Goal: Task Accomplishment & Management: Manage account settings

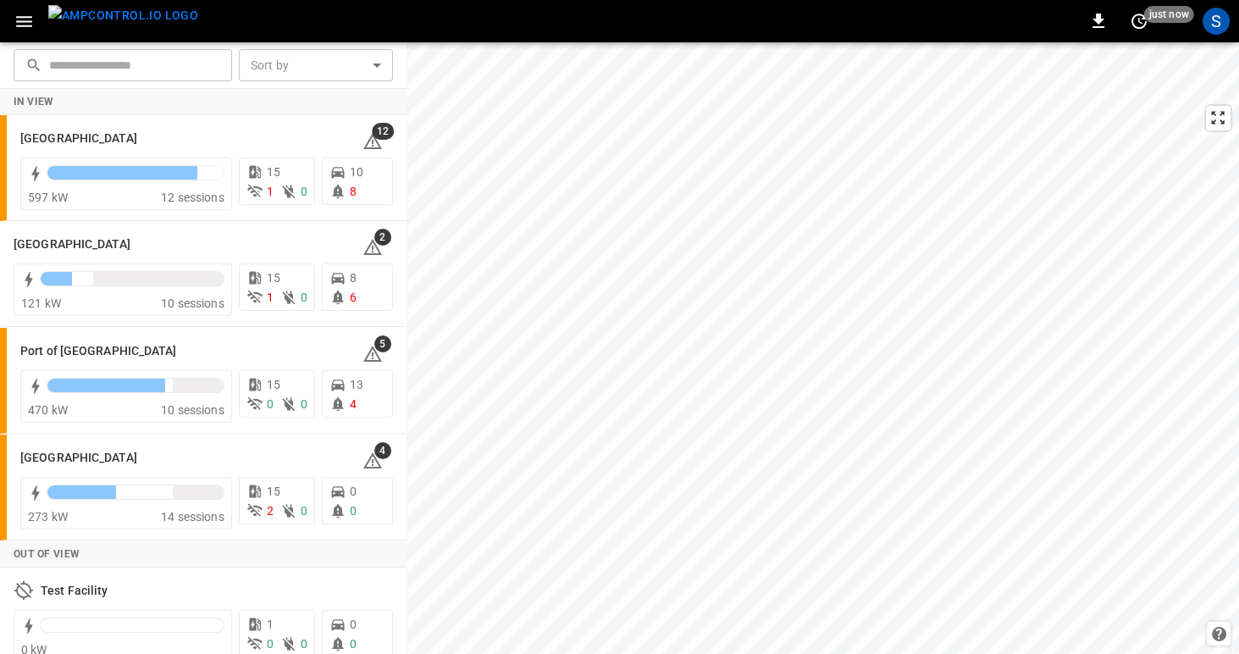
click at [22, 23] on icon "button" at bounding box center [24, 21] width 21 height 21
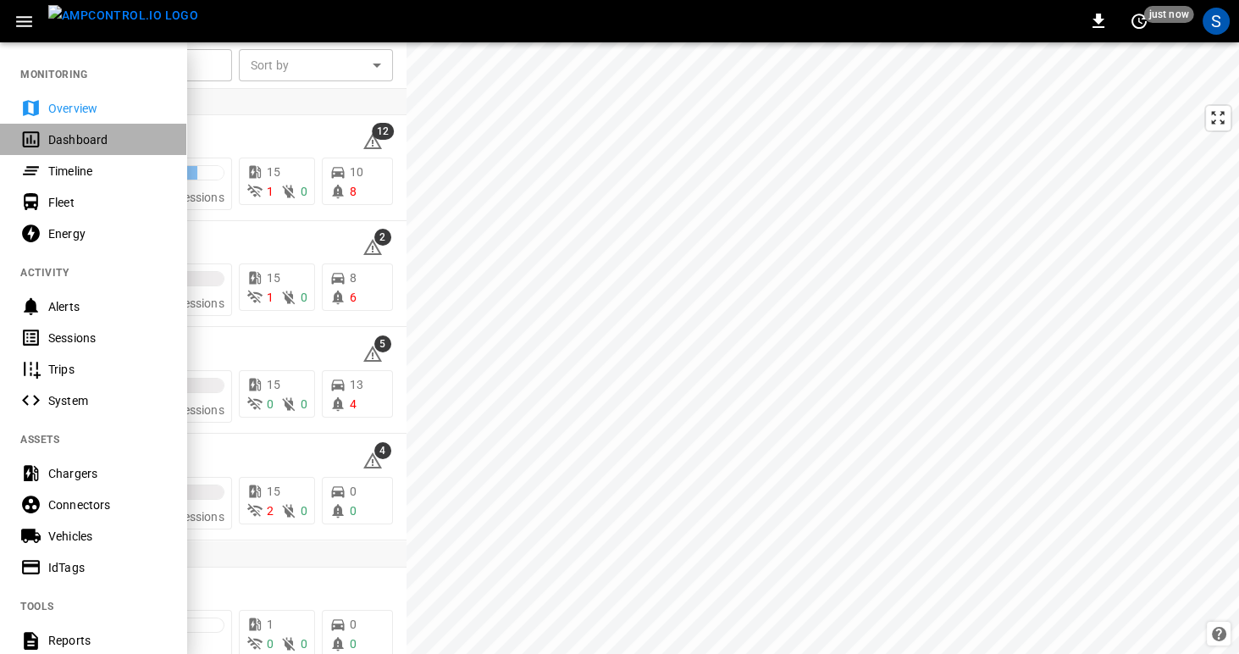
click at [53, 138] on div "Dashboard" at bounding box center [107, 139] width 118 height 17
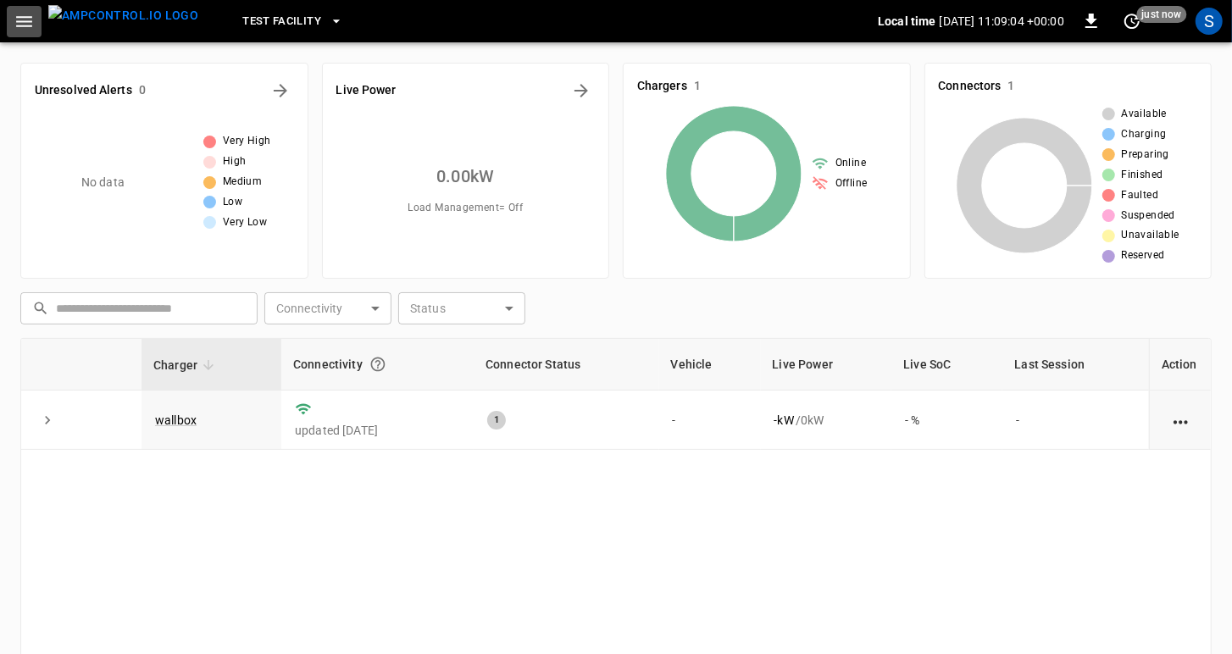
click at [19, 26] on icon "button" at bounding box center [24, 21] width 16 height 11
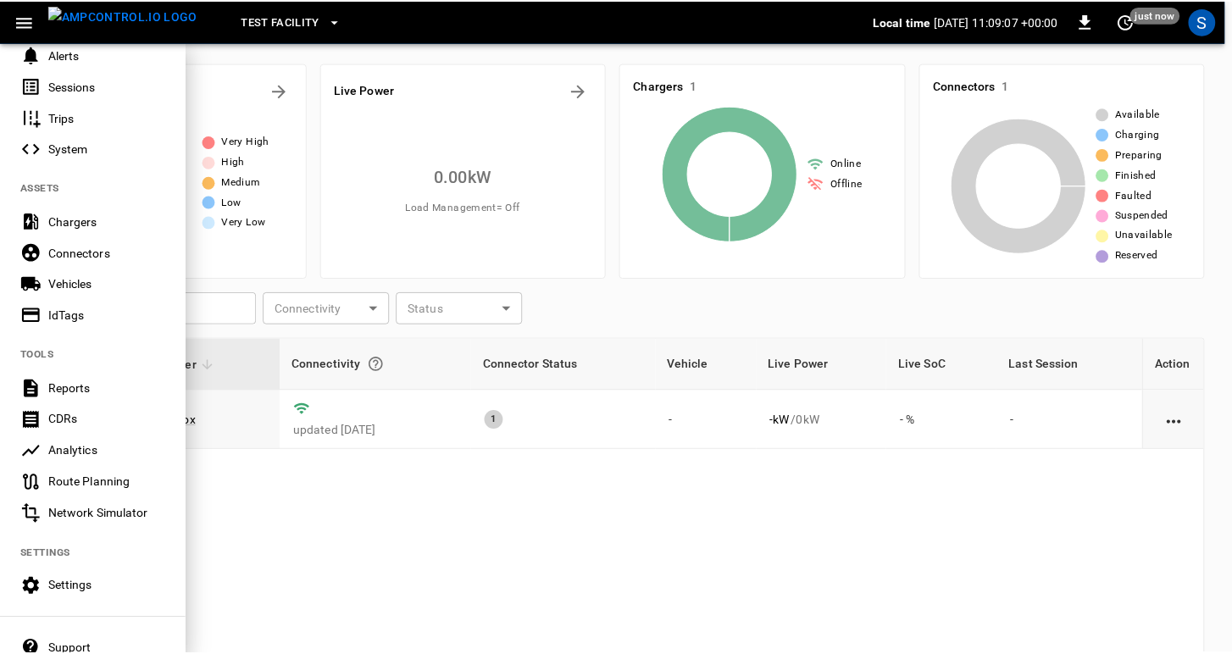
scroll to position [254, 0]
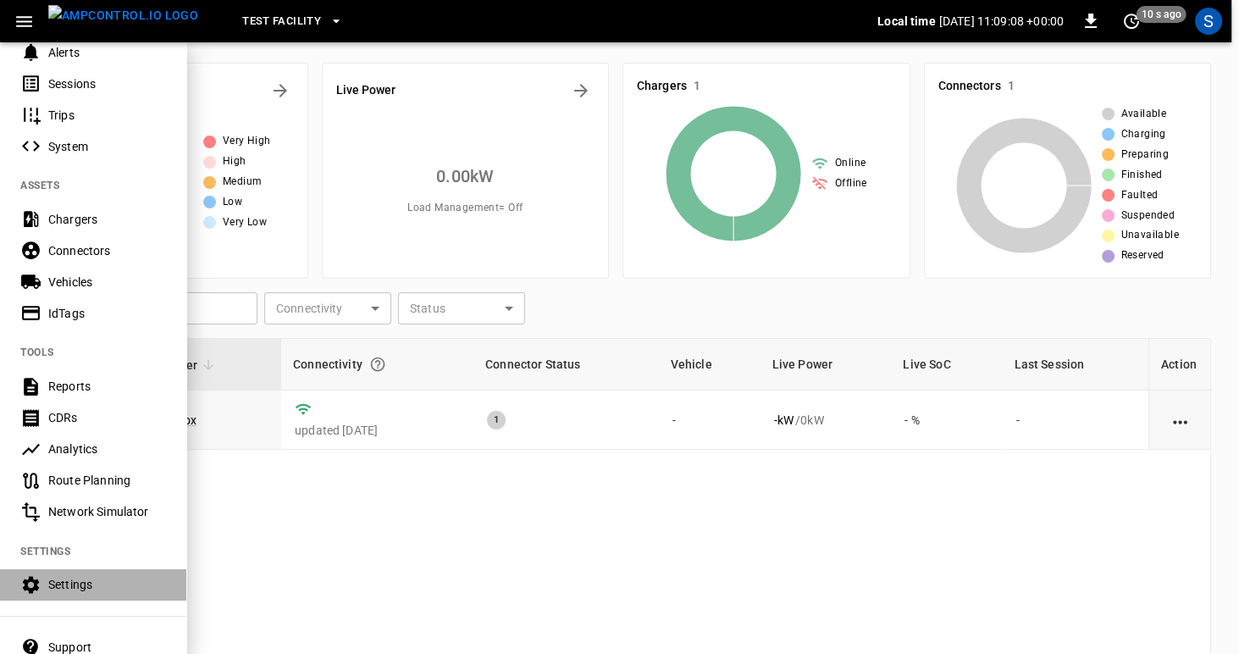
click at [58, 578] on div "Settings" at bounding box center [107, 584] width 118 height 17
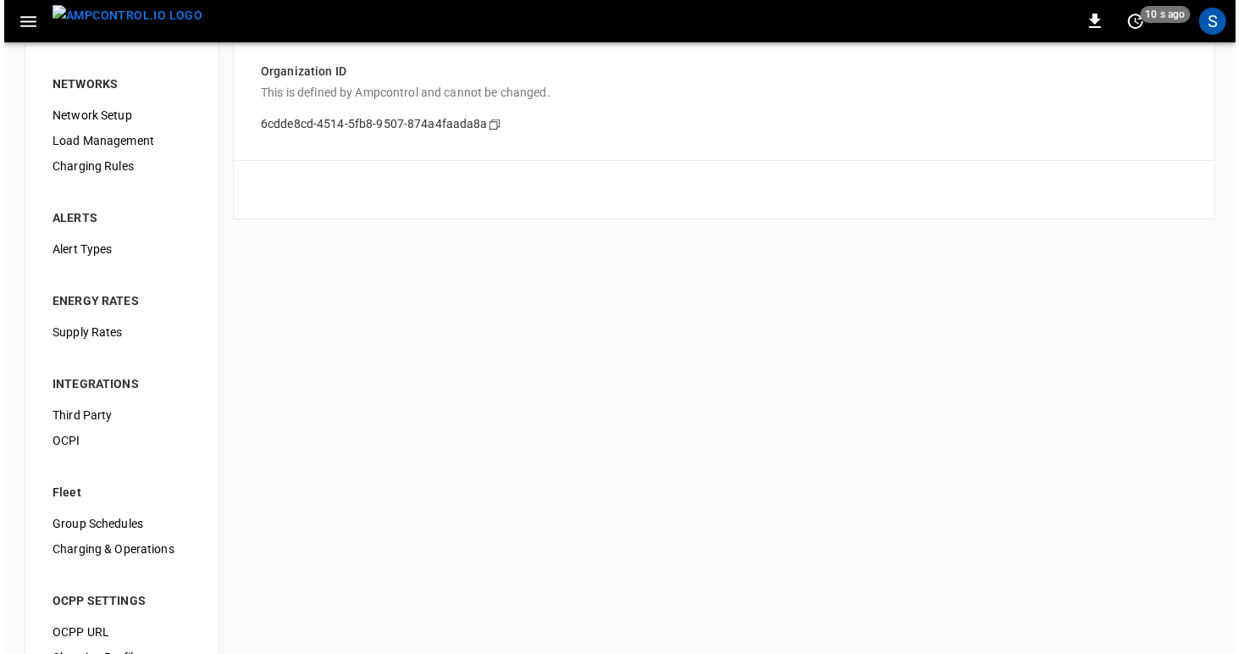
scroll to position [188, 0]
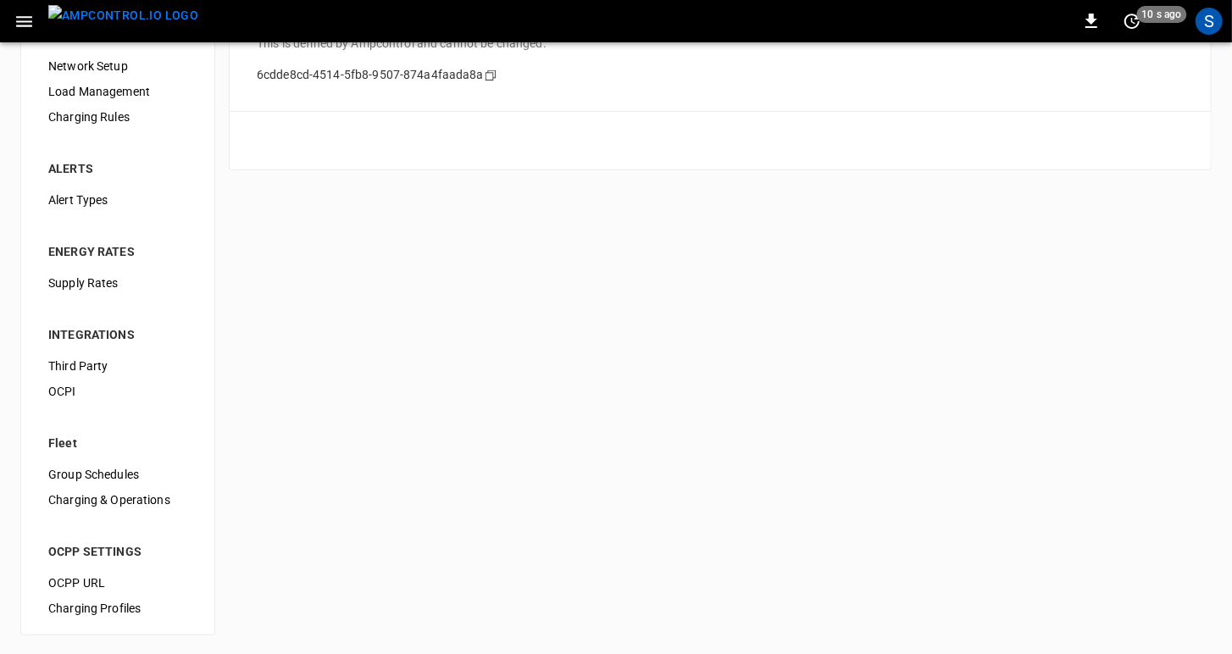
click at [18, 14] on icon "button" at bounding box center [24, 21] width 21 height 21
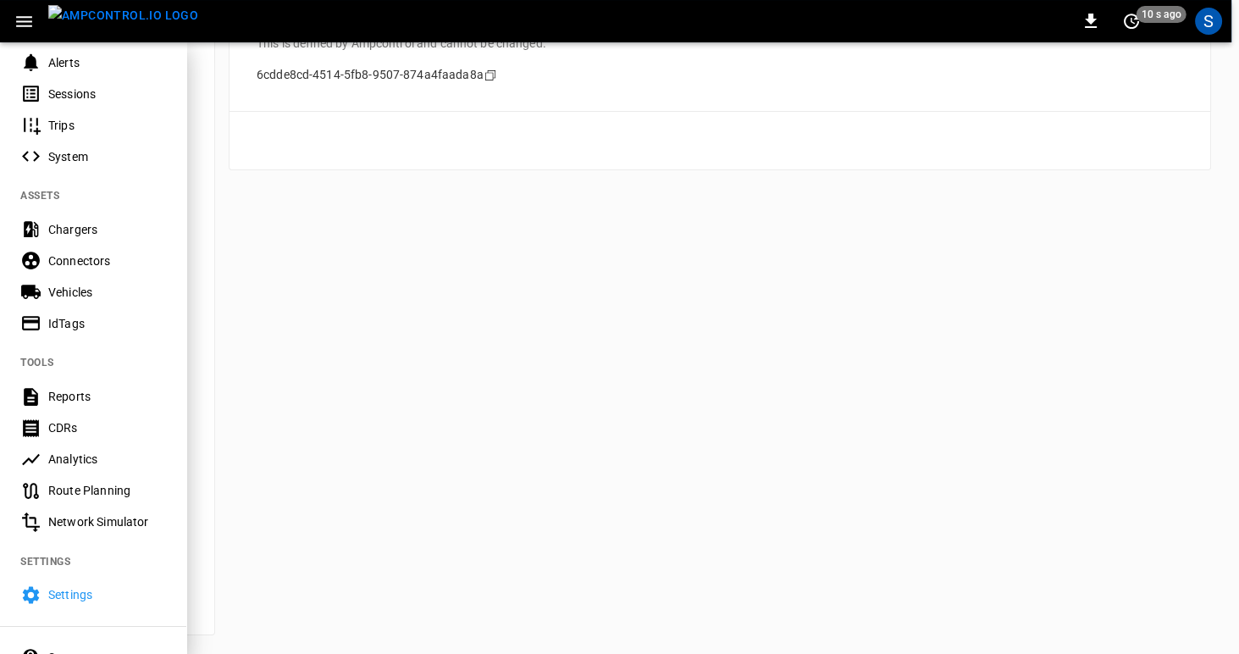
scroll to position [352, 0]
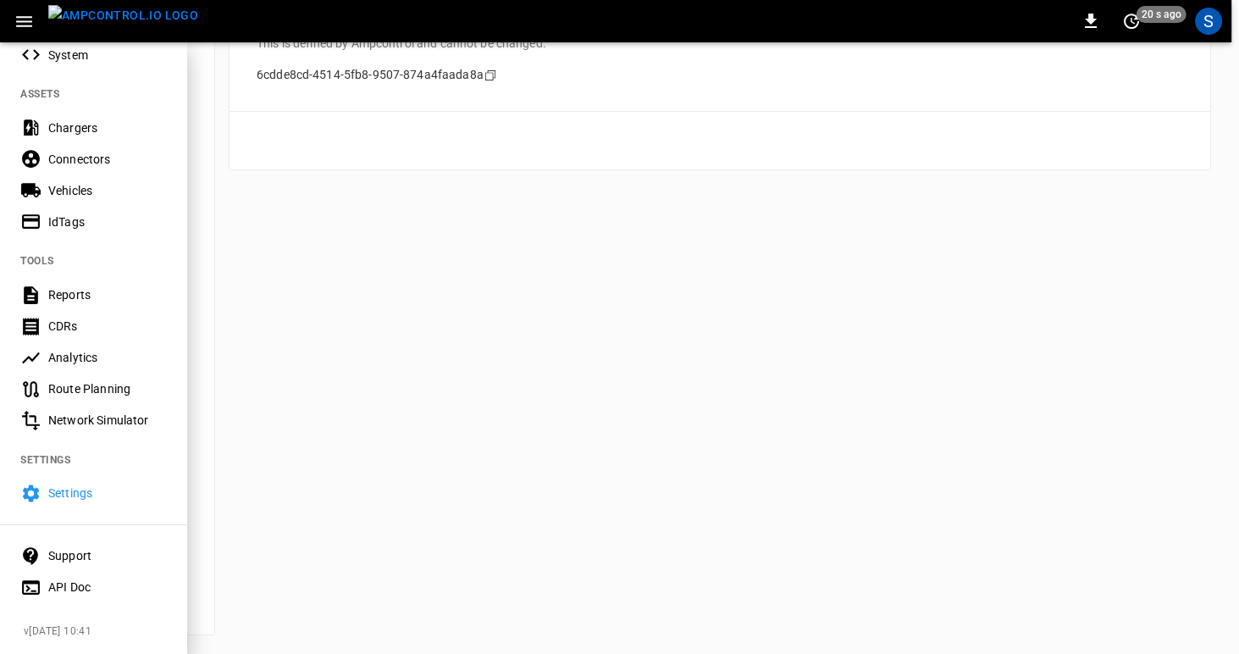
click at [63, 487] on div "Settings" at bounding box center [107, 493] width 118 height 17
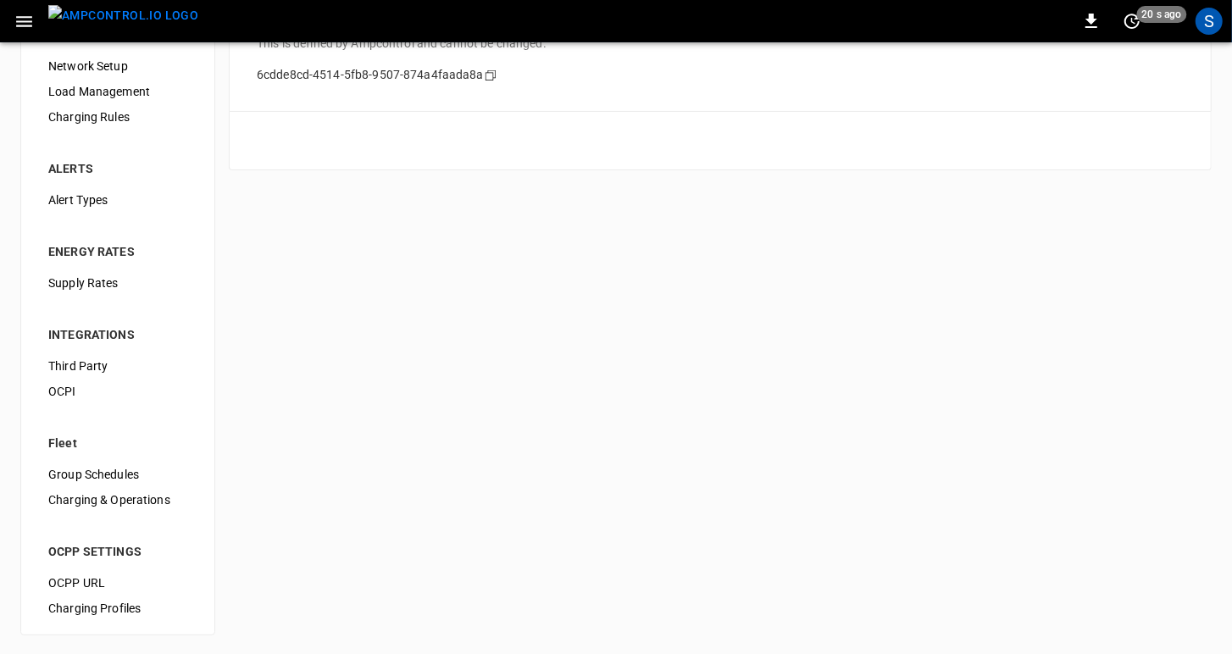
click at [1212, 28] on div "S" at bounding box center [1208, 21] width 27 height 27
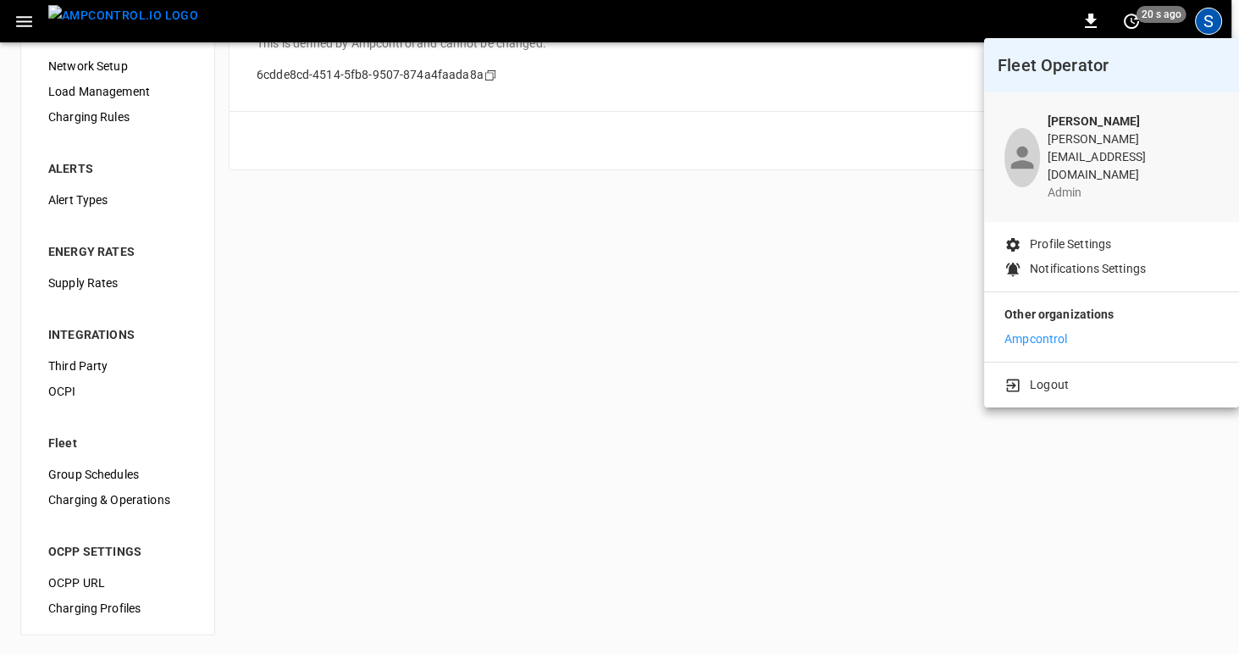
click at [1075, 236] on p "Profile Settings" at bounding box center [1070, 245] width 81 height 18
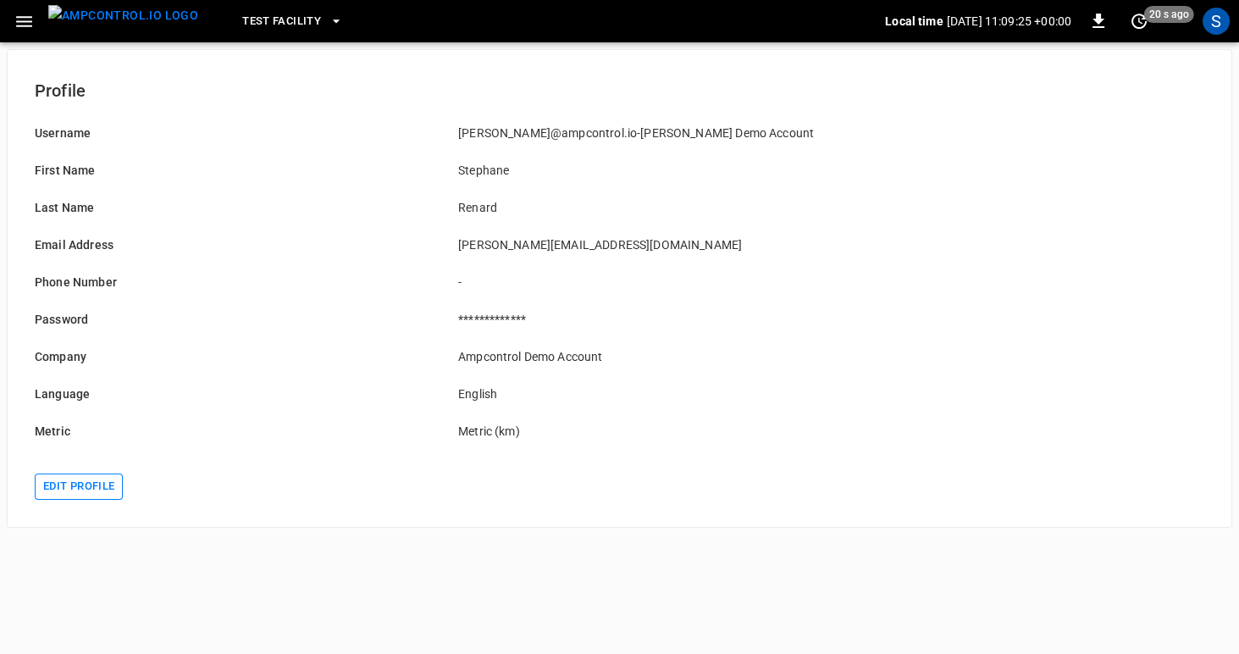
click at [58, 487] on button "Edit profile" at bounding box center [79, 487] width 88 height 26
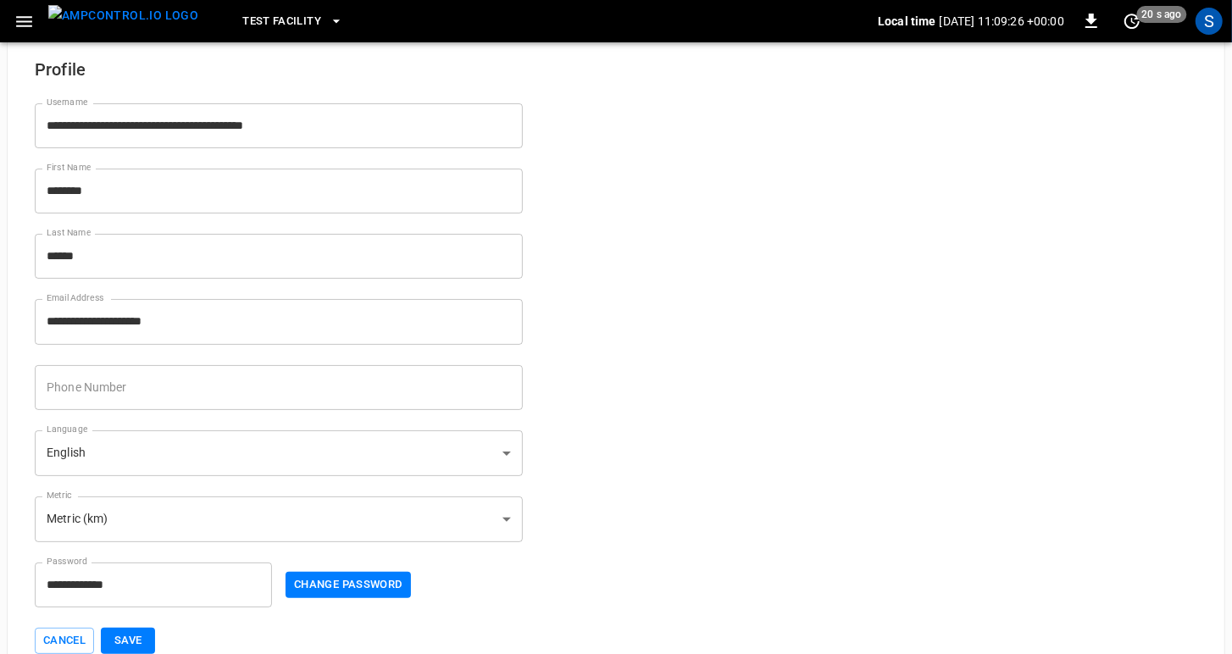
scroll to position [54, 0]
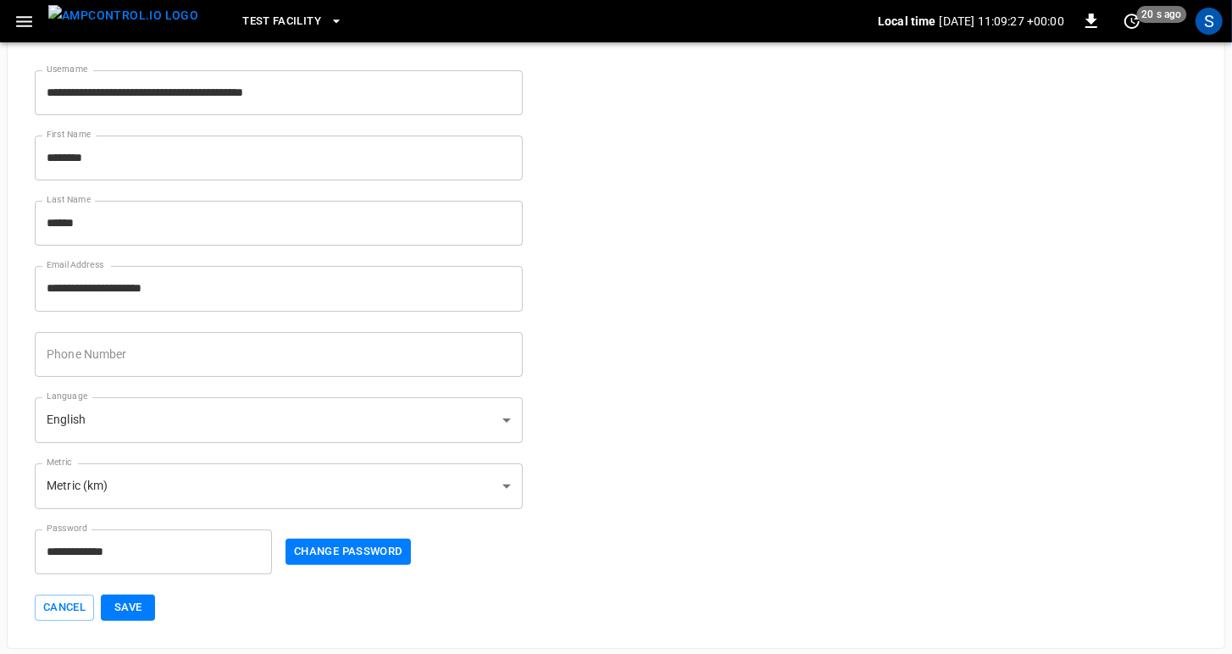
click at [282, 427] on body "**********" at bounding box center [616, 297] width 1232 height 703
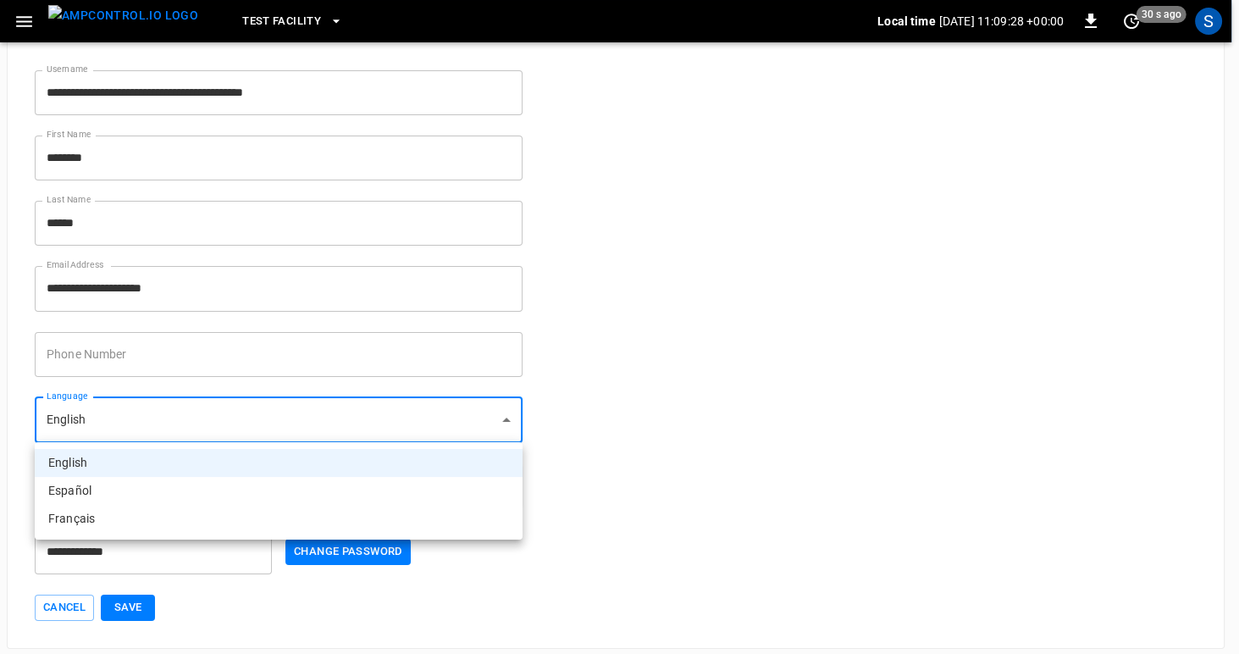
click at [227, 487] on li "Español" at bounding box center [279, 491] width 488 height 28
type input "**"
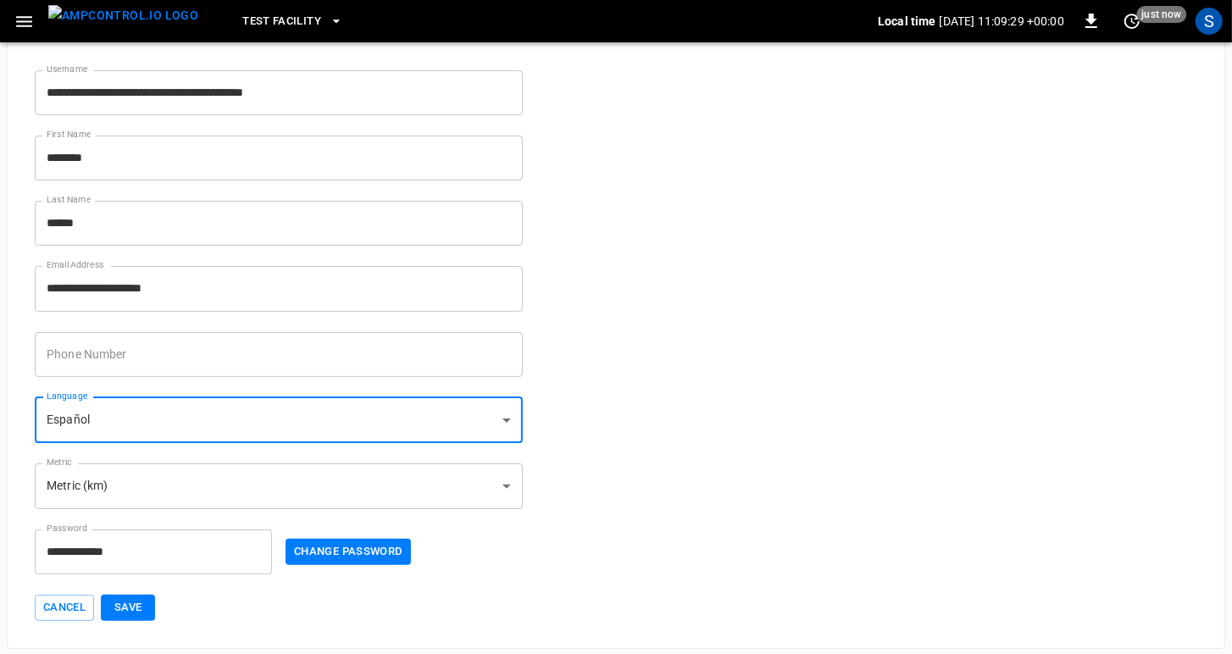
click at [145, 606] on button "Save" at bounding box center [128, 608] width 54 height 26
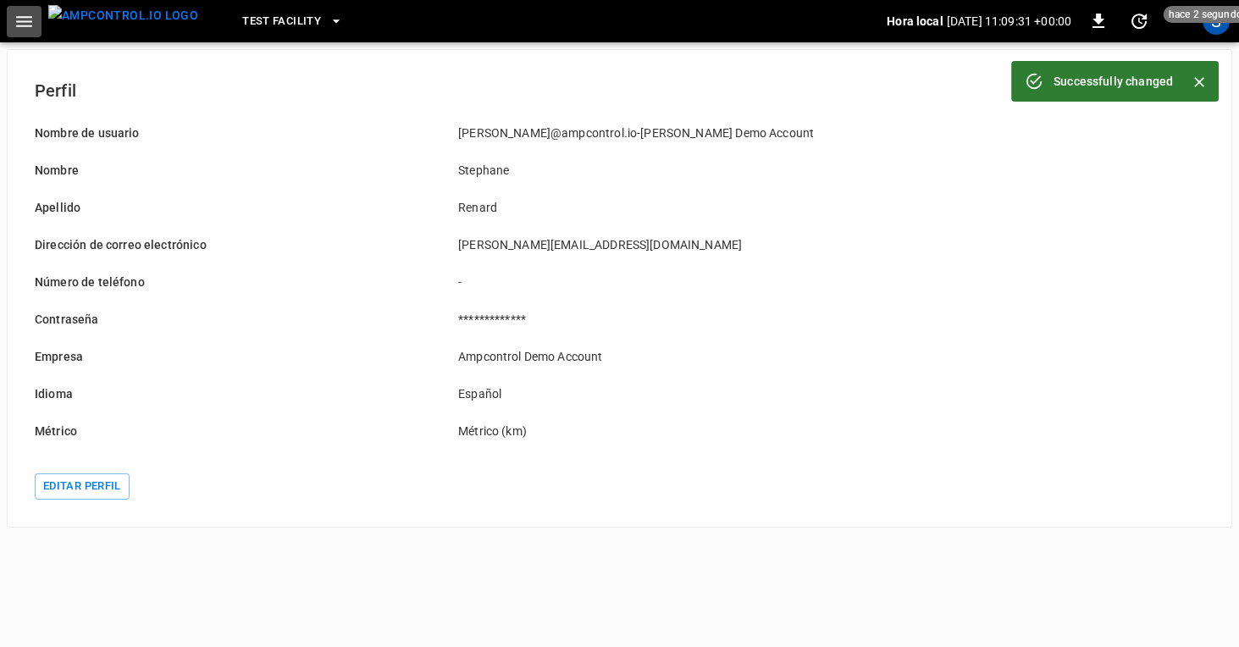
click at [19, 21] on icon "button" at bounding box center [24, 21] width 16 height 11
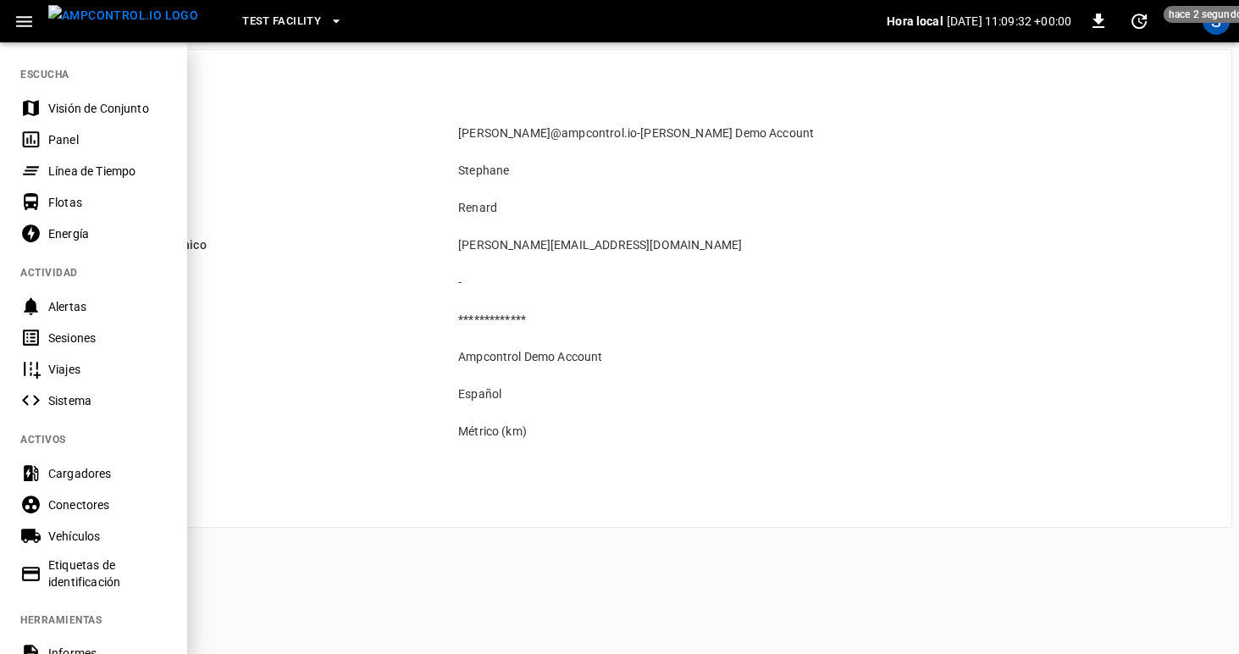
click at [58, 102] on div "Visión de Conjunto" at bounding box center [107, 108] width 118 height 17
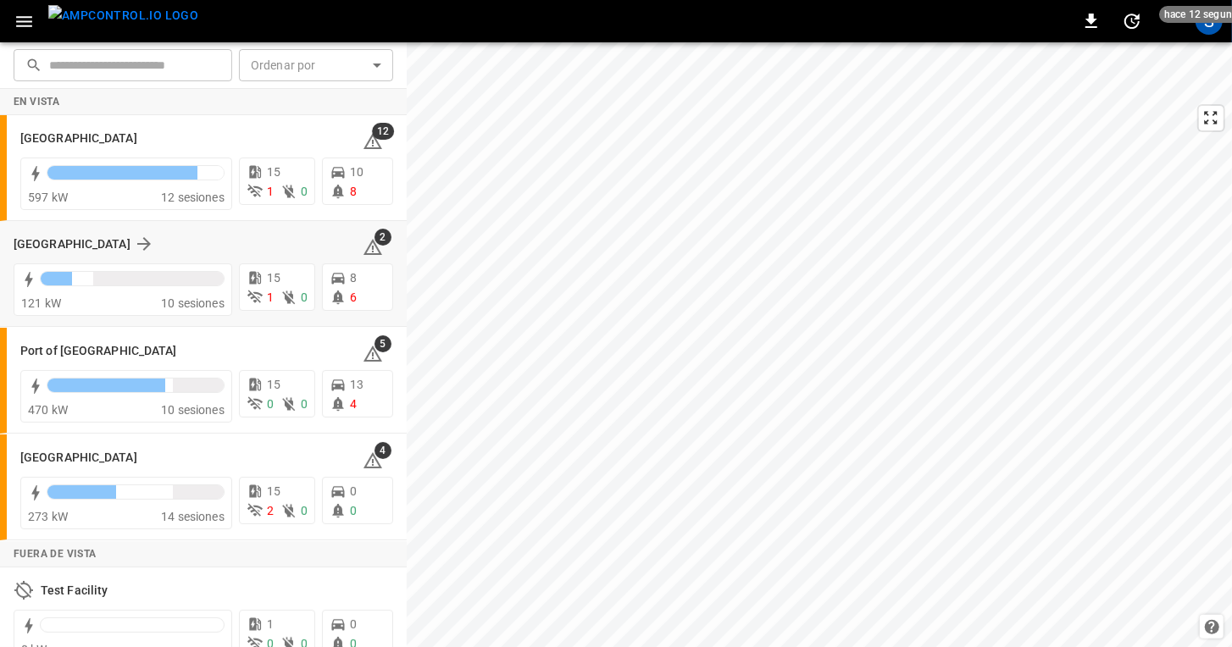
click at [182, 247] on div "[GEOGRAPHIC_DATA]" at bounding box center [178, 244] width 329 height 20
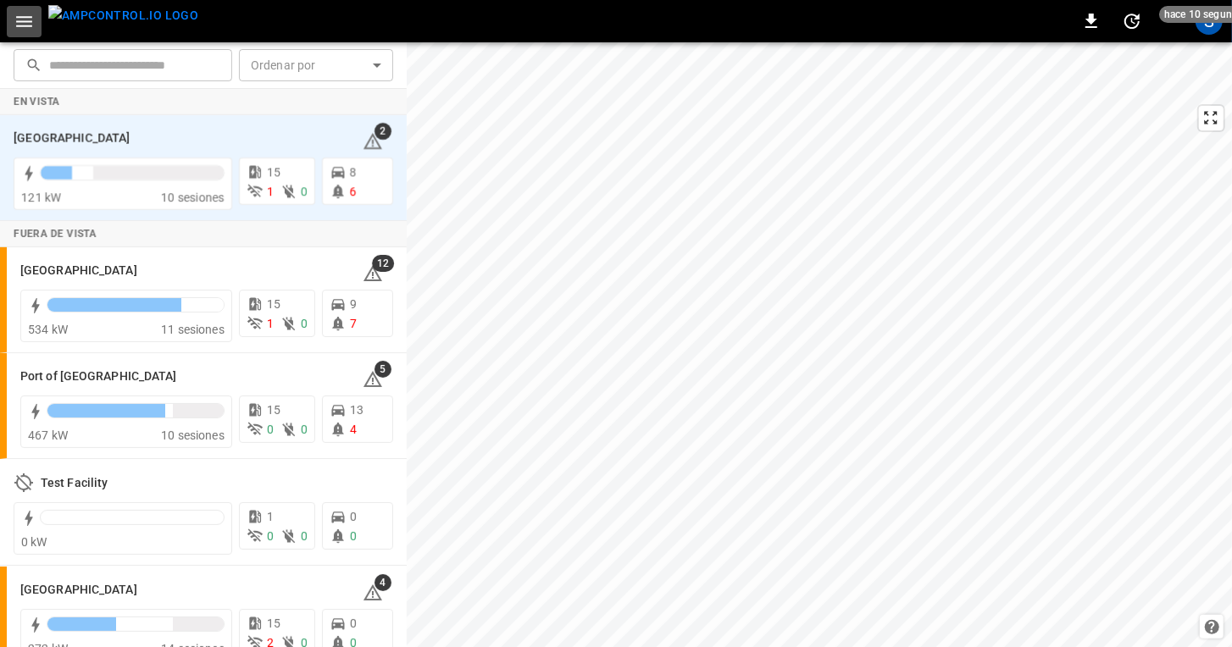
click at [20, 19] on icon "button" at bounding box center [24, 21] width 21 height 21
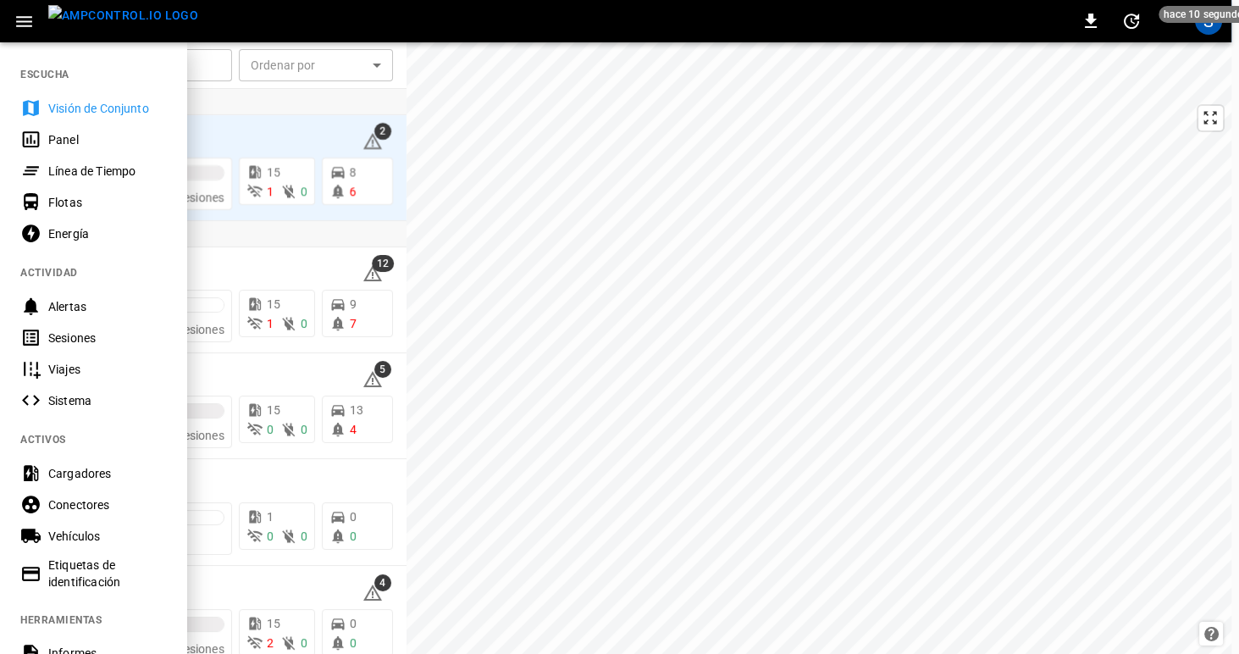
click at [65, 107] on div "Visión de Conjunto" at bounding box center [107, 108] width 118 height 17
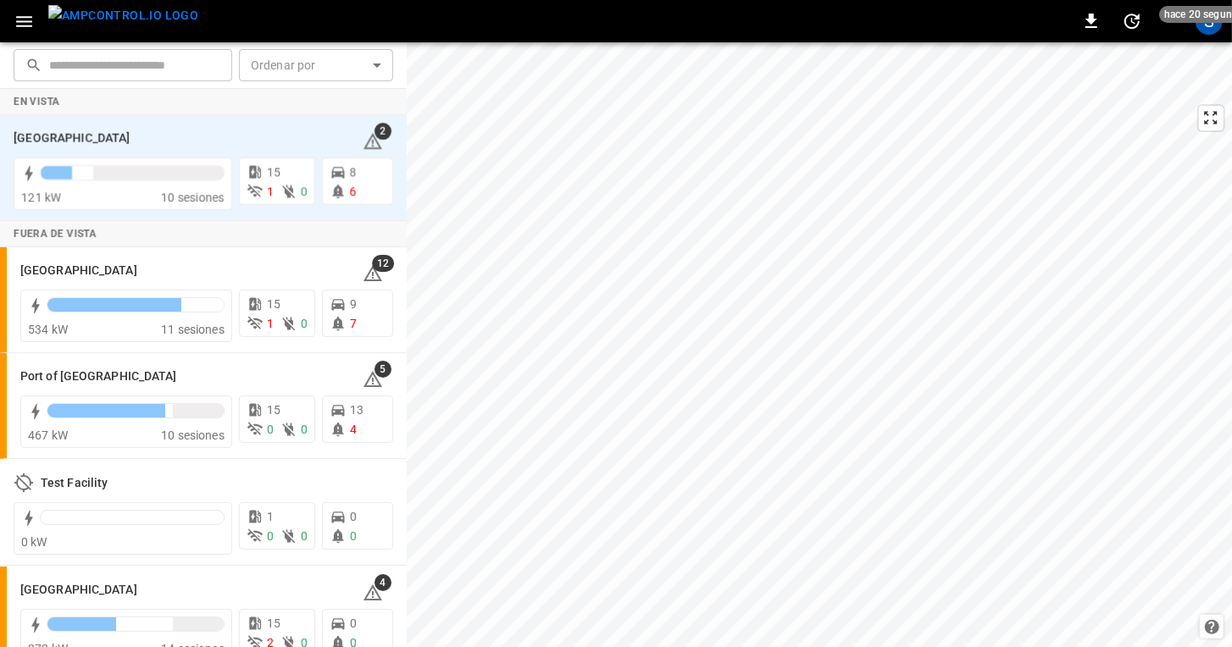
click at [29, 30] on icon "button" at bounding box center [24, 21] width 21 height 21
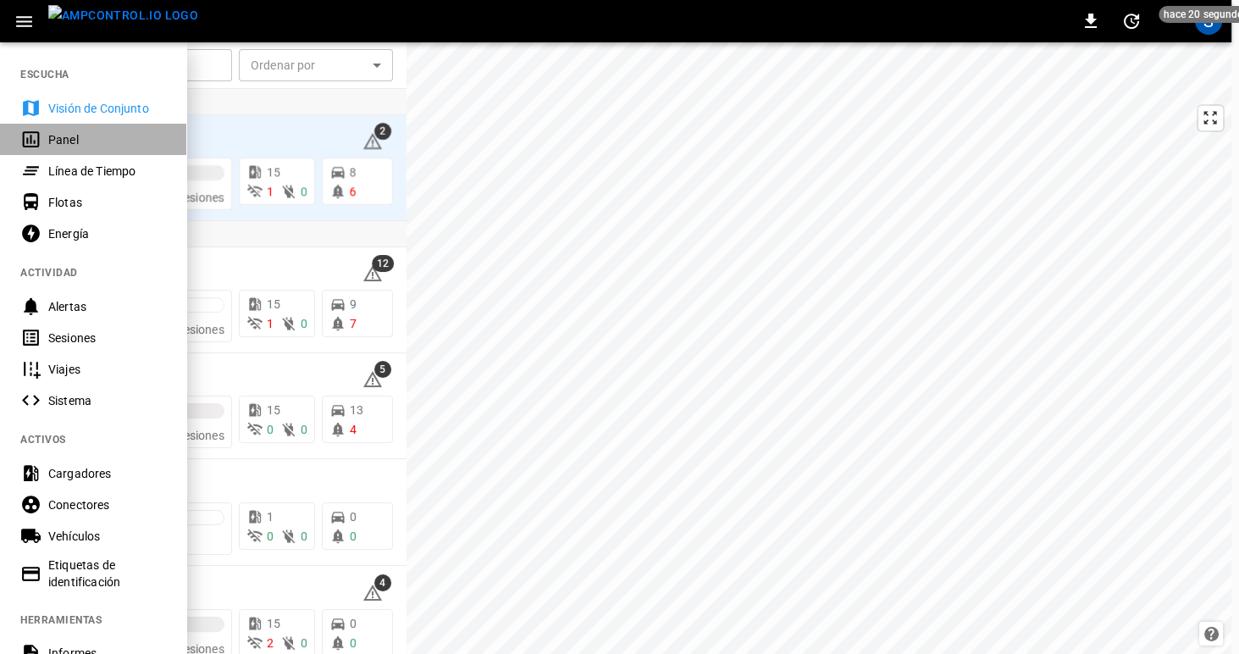
click at [62, 140] on div "Panel" at bounding box center [107, 139] width 118 height 17
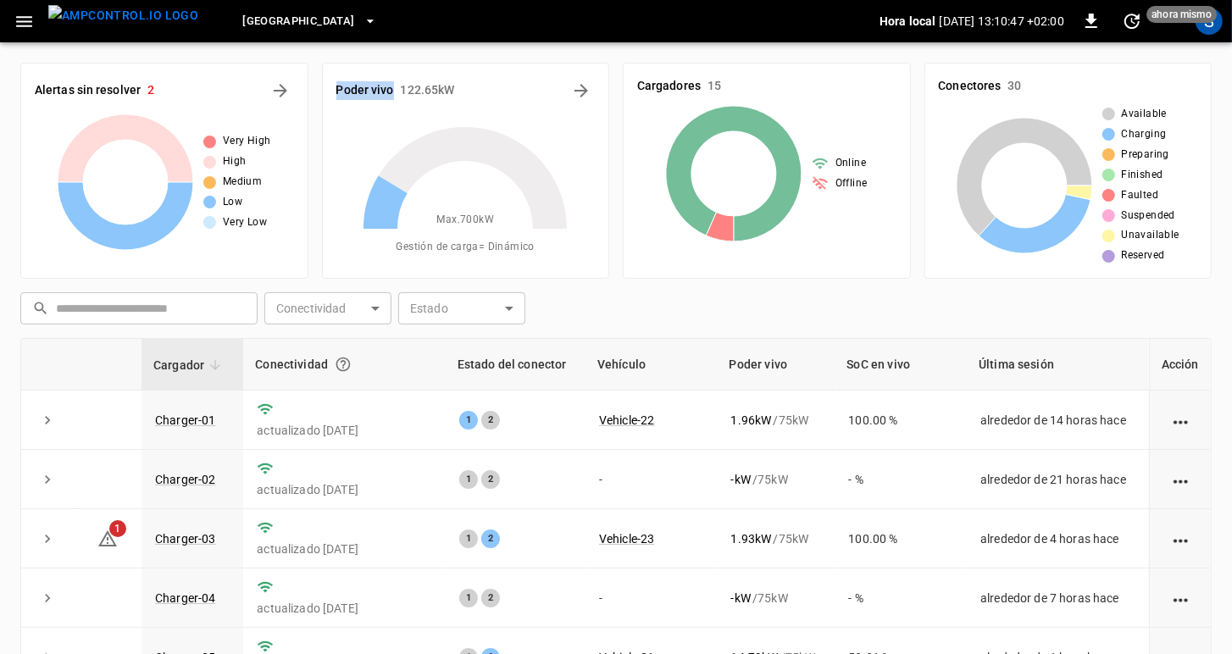
drag, startPoint x: 335, startPoint y: 88, endPoint x: 395, endPoint y: 89, distance: 60.2
click at [395, 89] on div "Poder vivo 122.65 kW" at bounding box center [465, 90] width 259 height 27
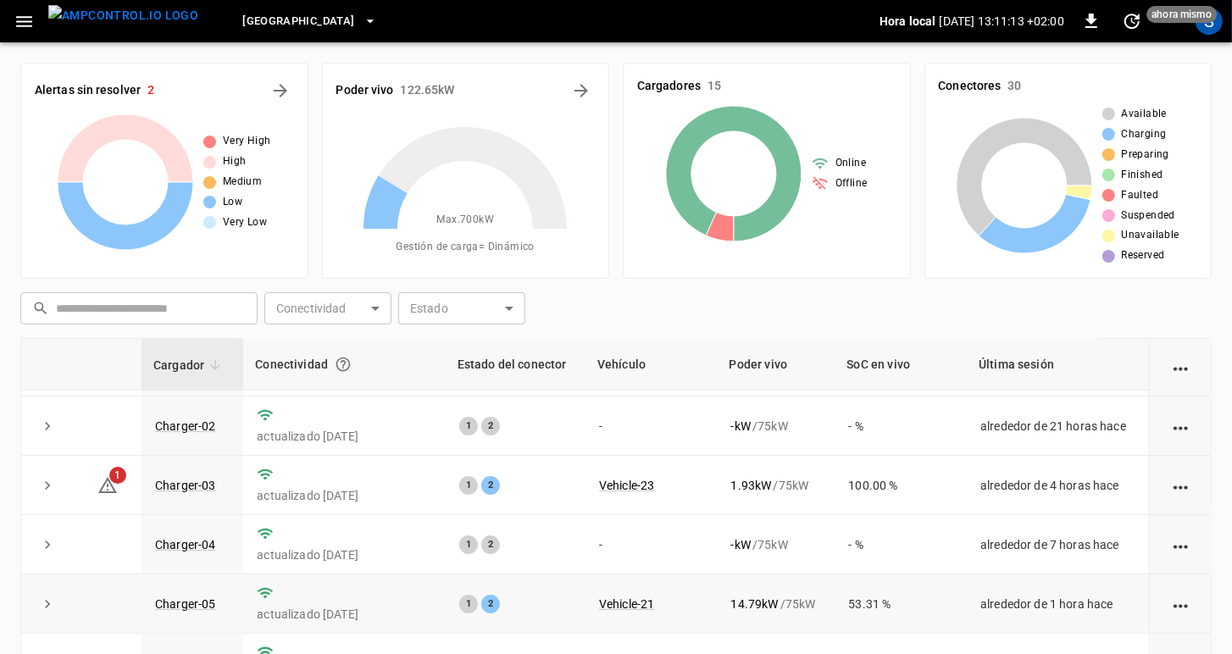
scroll to position [158, 0]
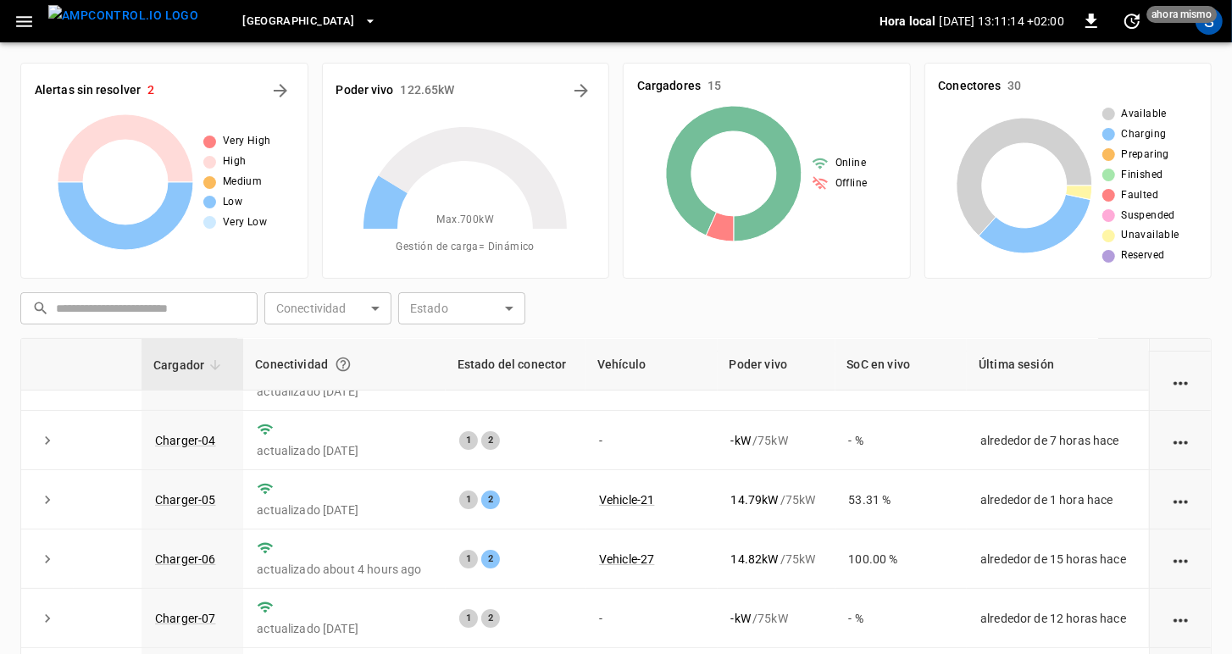
click at [374, 92] on h6 "Poder vivo" at bounding box center [365, 90] width 58 height 19
click at [579, 91] on icon "Energy Overview" at bounding box center [581, 91] width 14 height 14
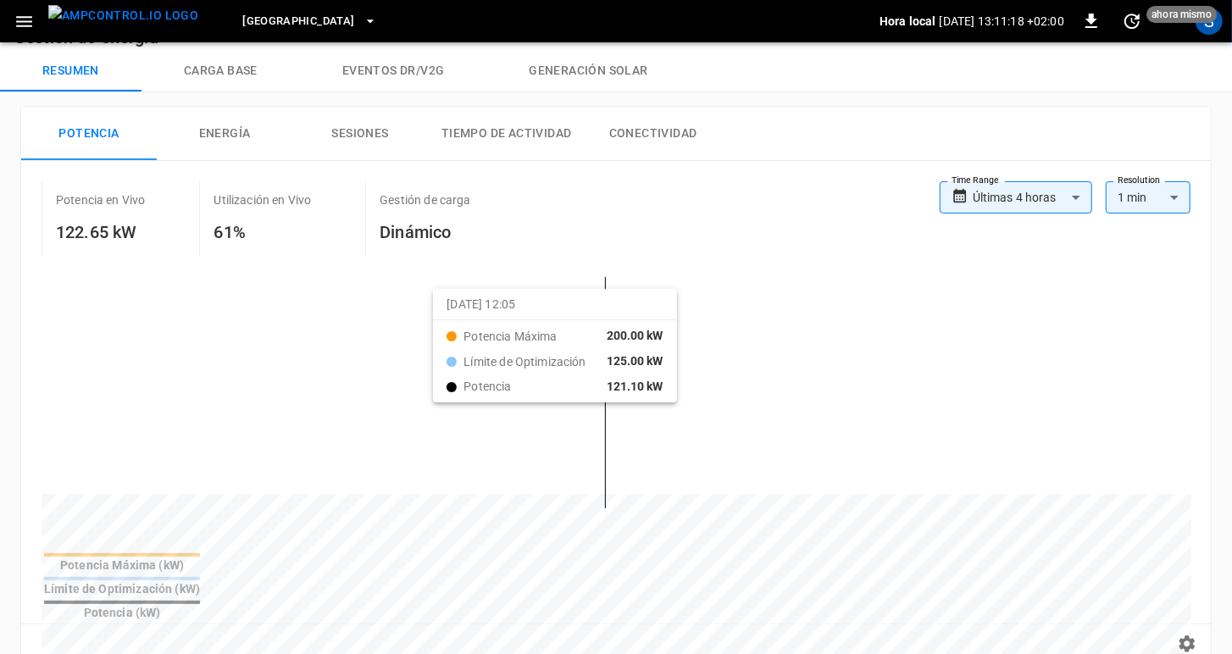
scroll to position [47, 0]
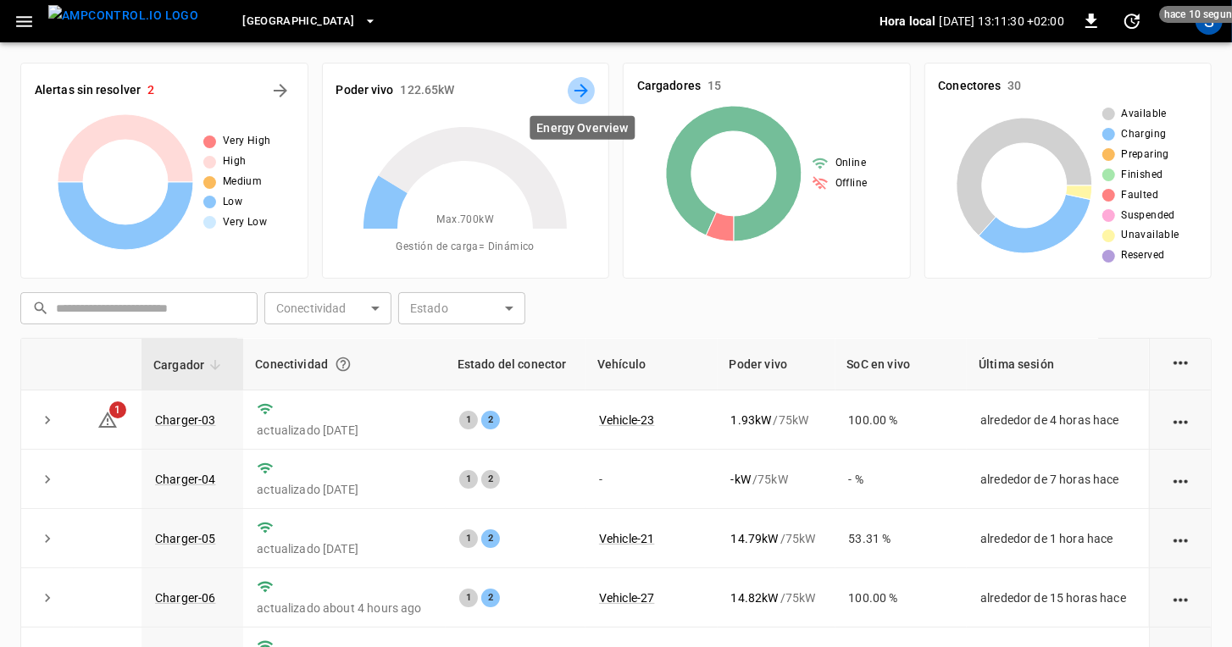
click at [585, 92] on icon "Energy Overview" at bounding box center [581, 91] width 14 height 14
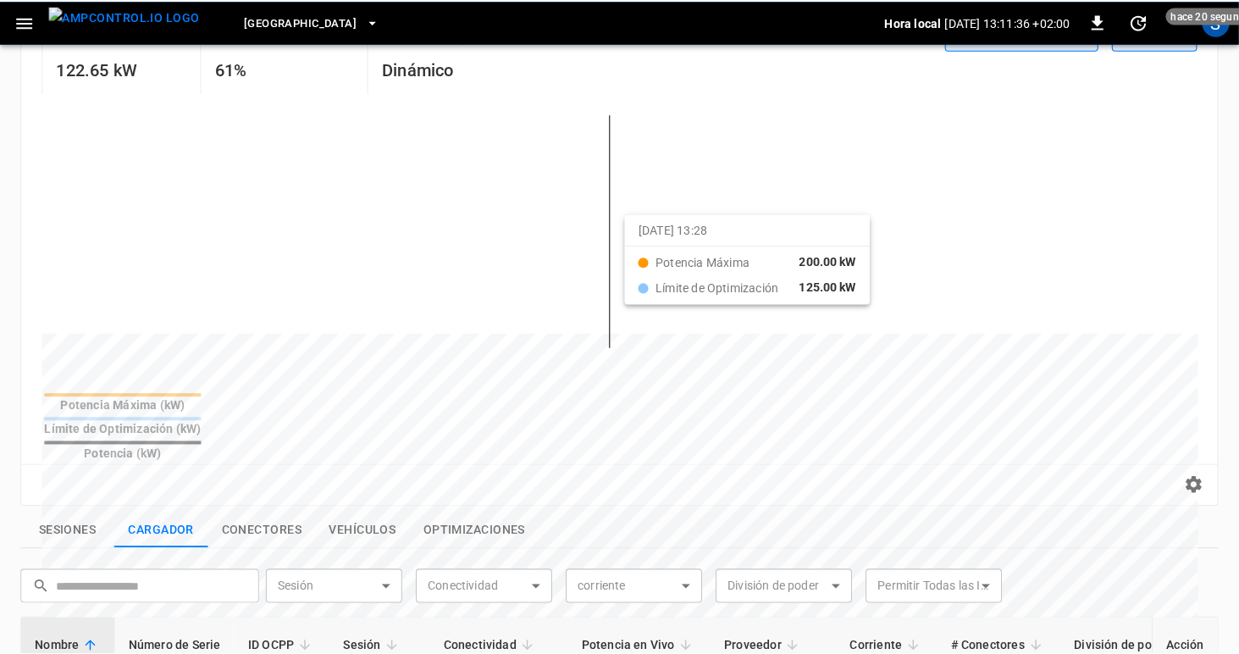
scroll to position [197, 0]
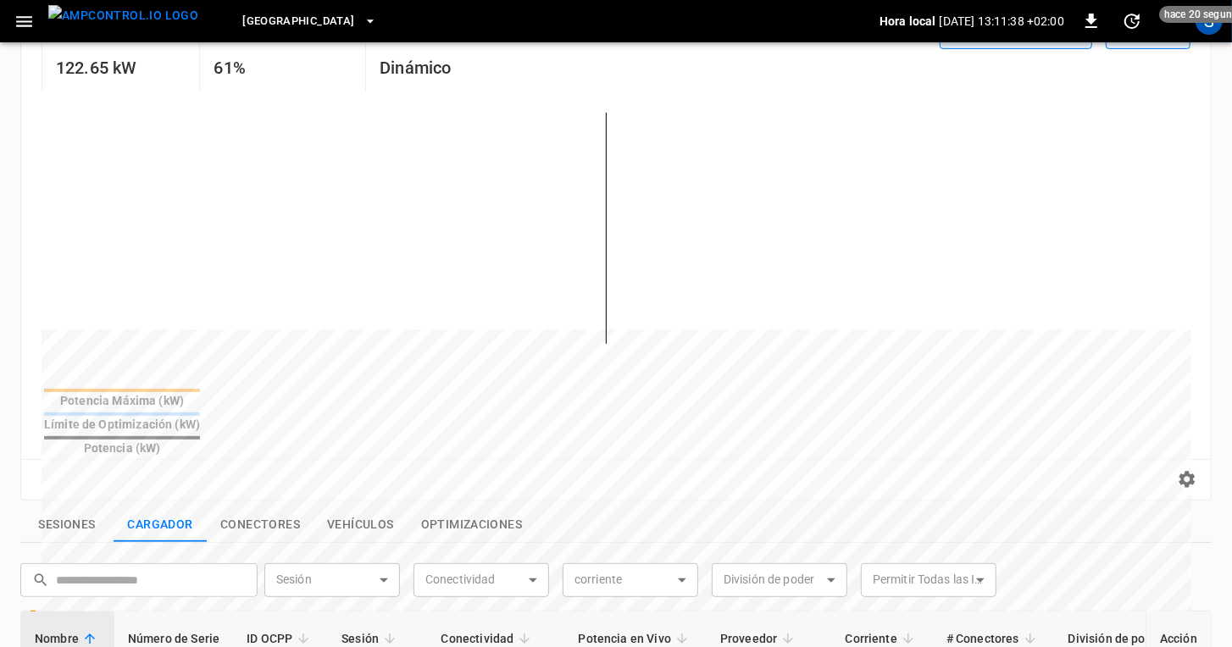
click at [25, 22] on icon "button" at bounding box center [24, 21] width 21 height 21
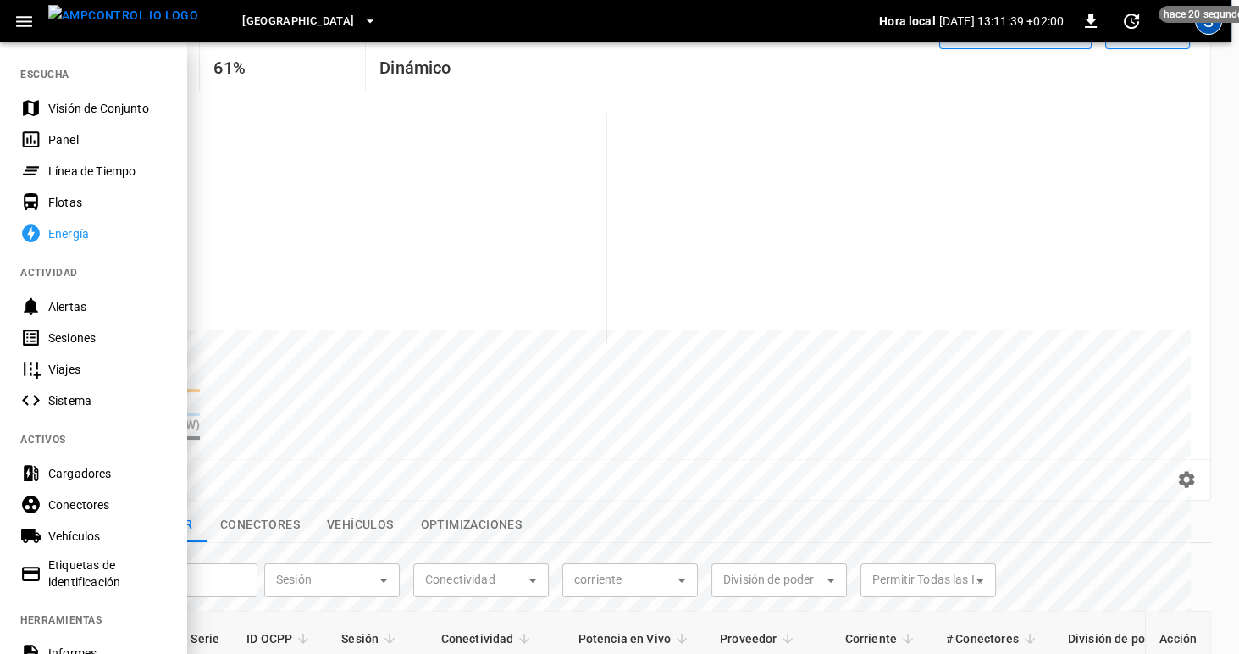
click at [1210, 29] on div "S" at bounding box center [1208, 21] width 27 height 27
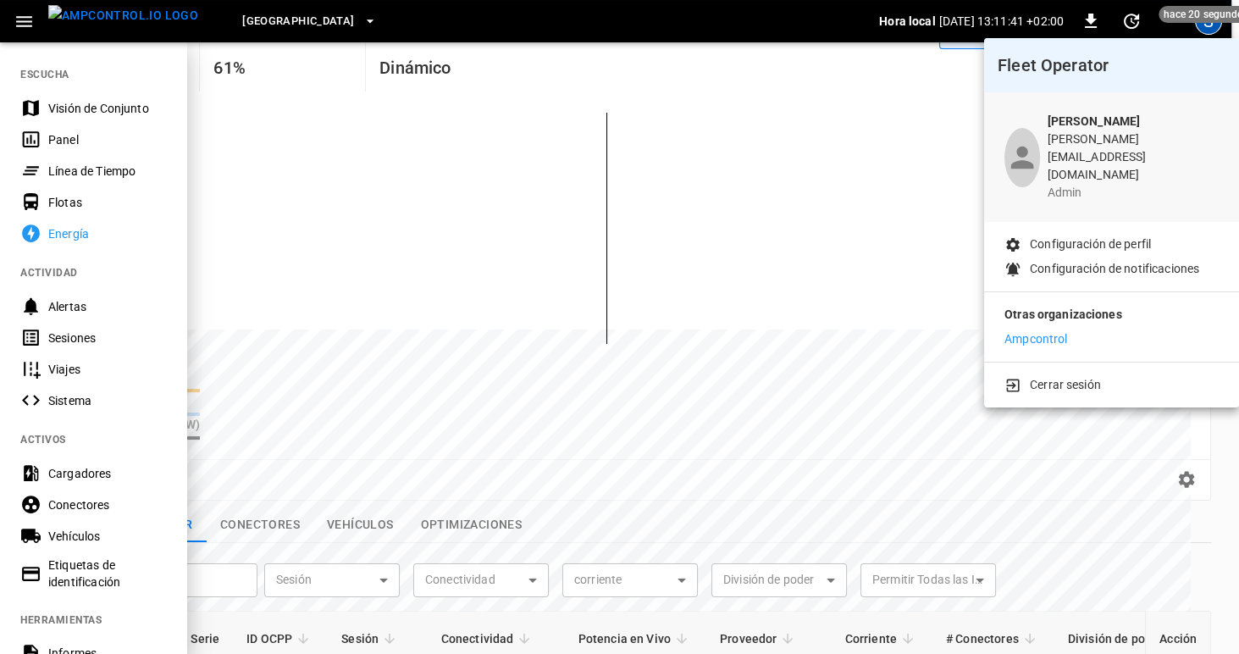
click at [1115, 236] on p "Configuración de perfil" at bounding box center [1090, 245] width 121 height 18
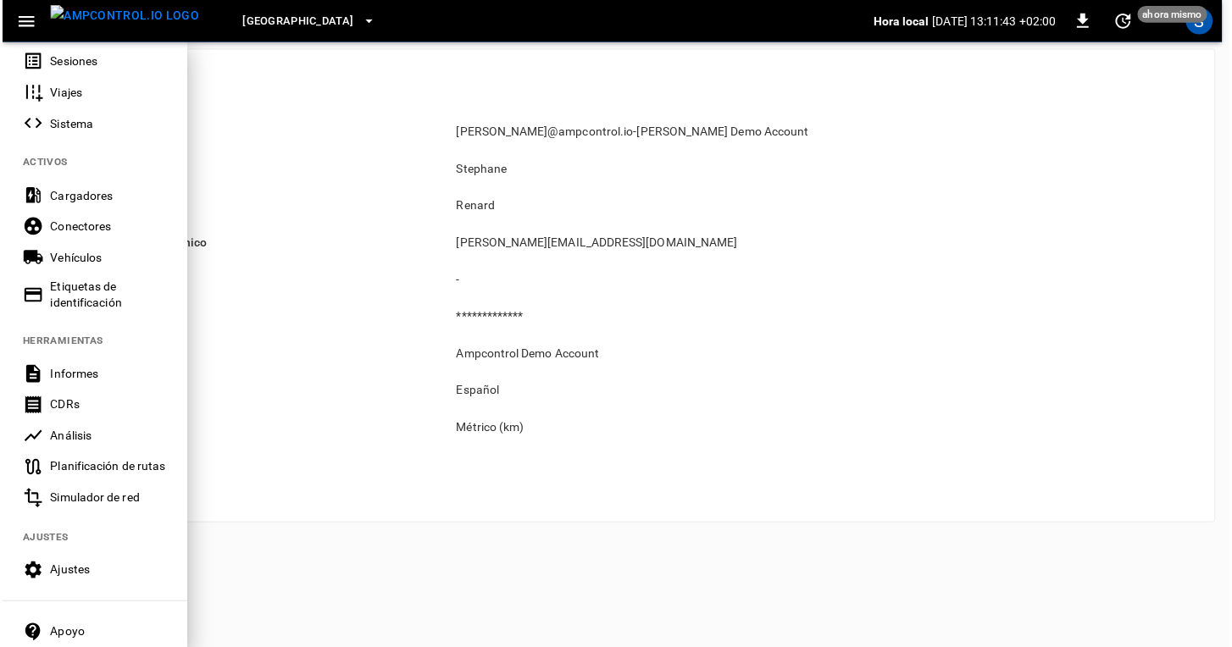
scroll to position [364, 0]
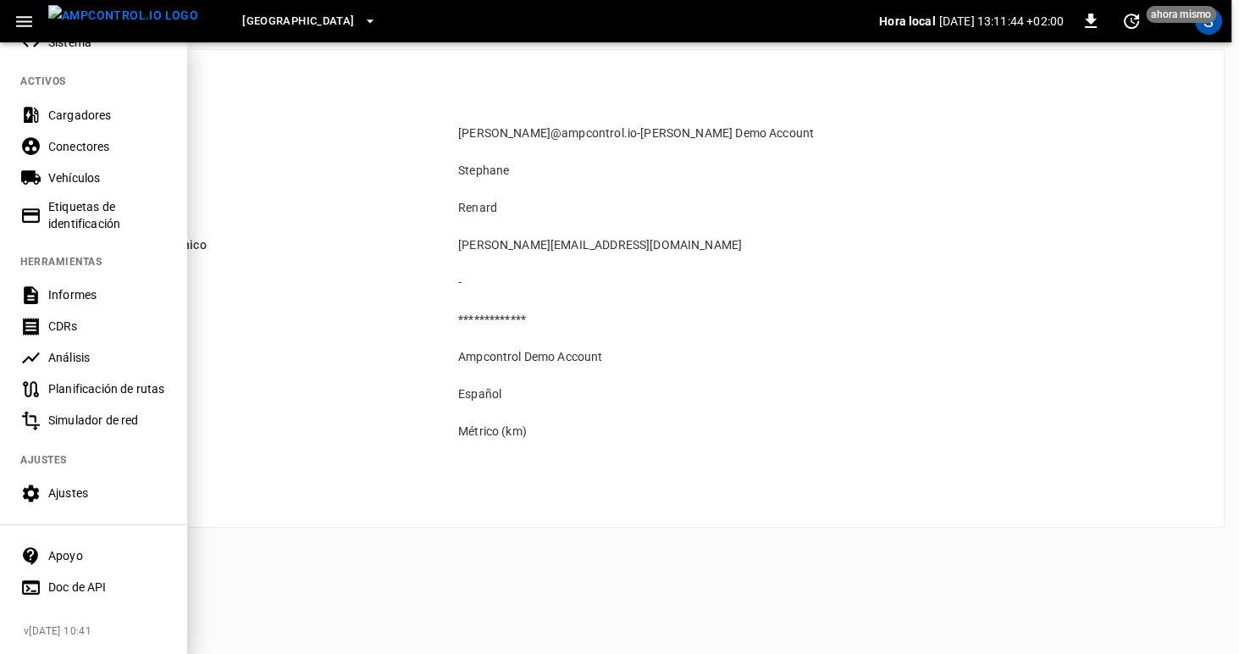
click at [86, 491] on div "Ajustes" at bounding box center [107, 493] width 118 height 17
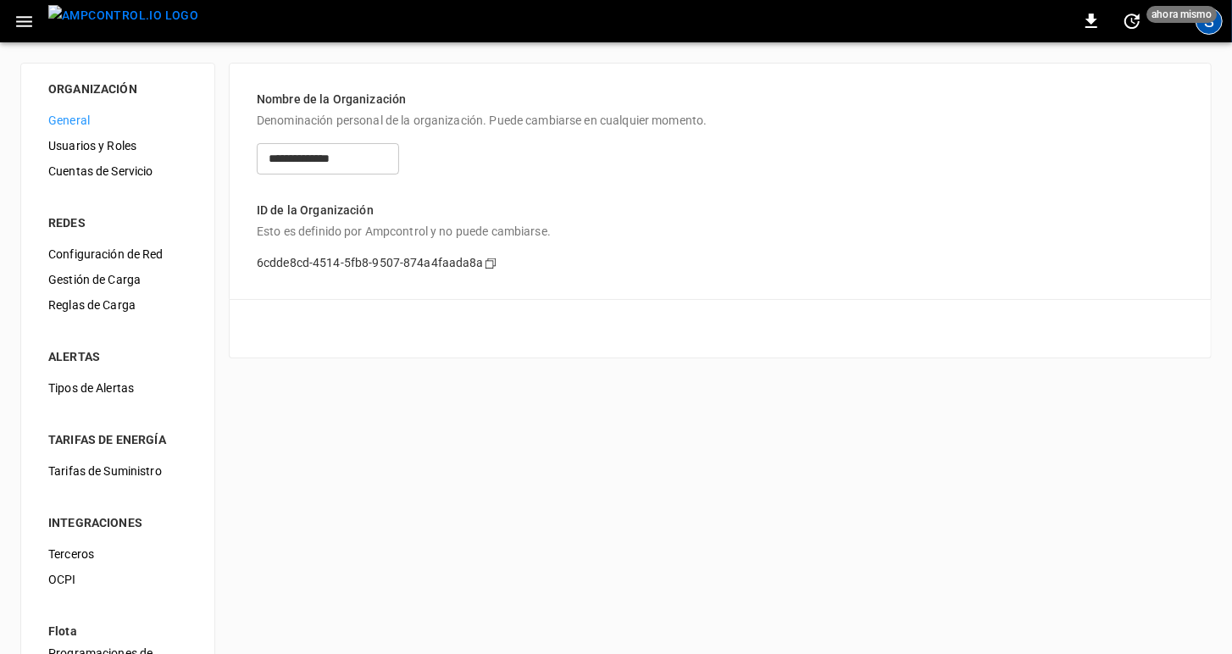
click at [1210, 27] on div "S" at bounding box center [1208, 21] width 27 height 27
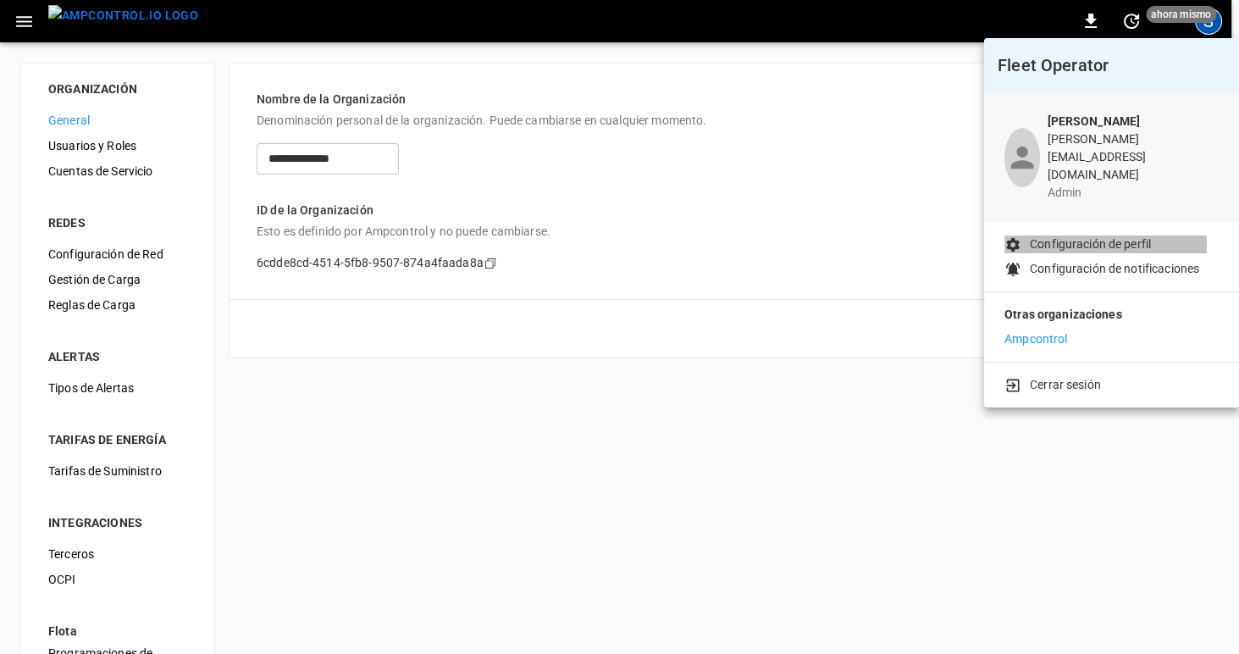
click at [1079, 236] on p "Configuración de perfil" at bounding box center [1090, 245] width 121 height 18
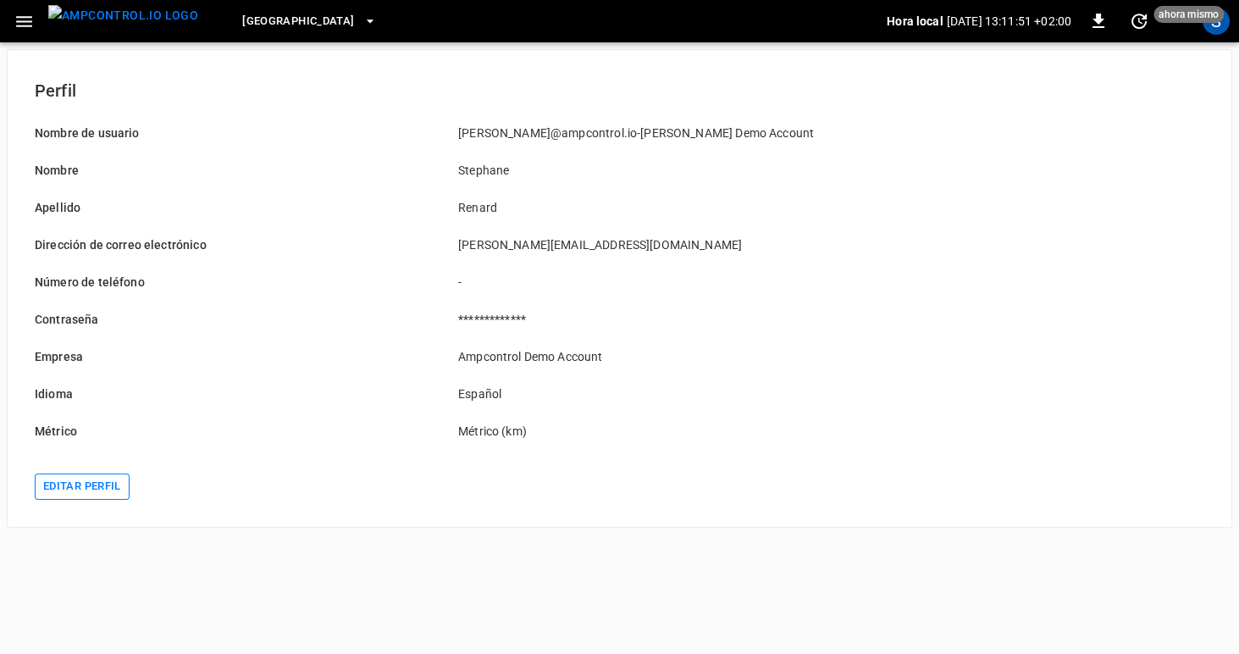
click at [64, 486] on button "Editar perfil" at bounding box center [82, 487] width 95 height 26
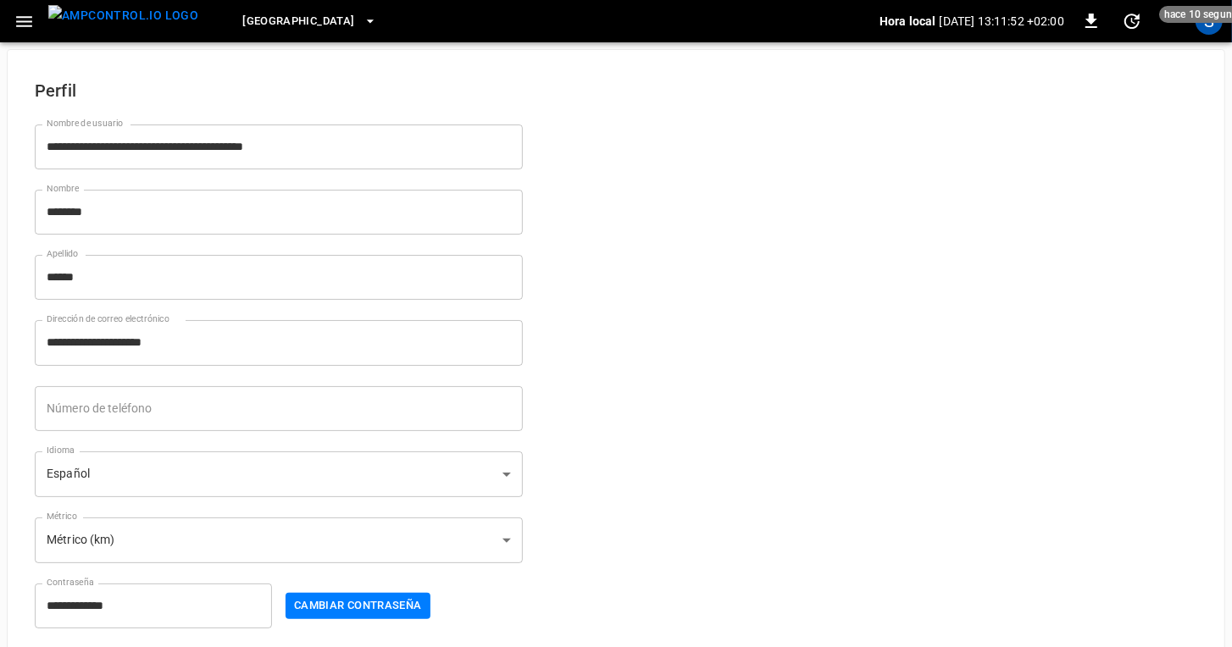
click at [255, 469] on body "**********" at bounding box center [616, 351] width 1232 height 703
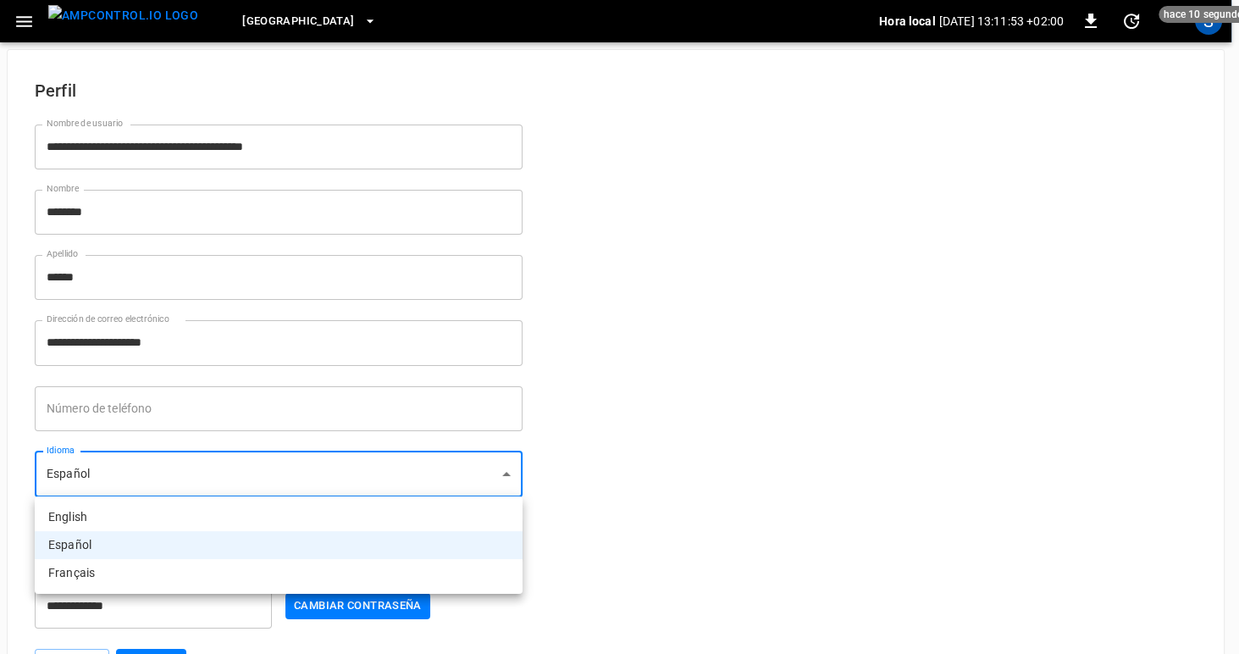
click at [197, 518] on li "English" at bounding box center [279, 517] width 488 height 28
type input "**"
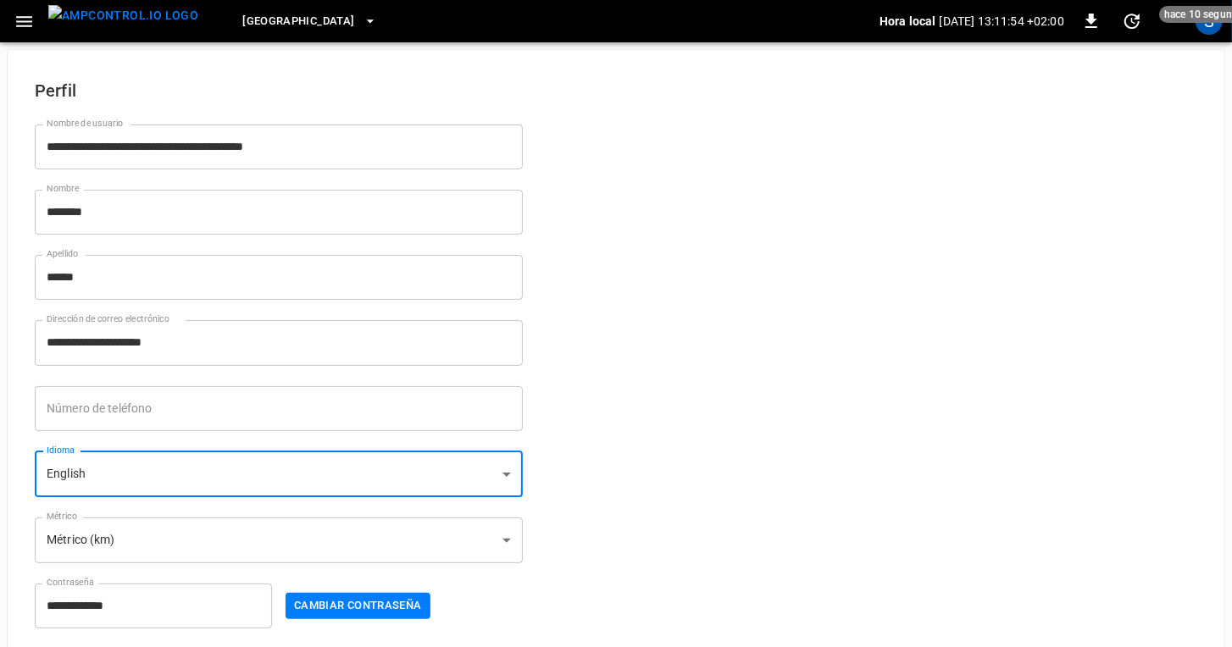
click at [363, 607] on button "Cambiar contraseña" at bounding box center [357, 606] width 145 height 26
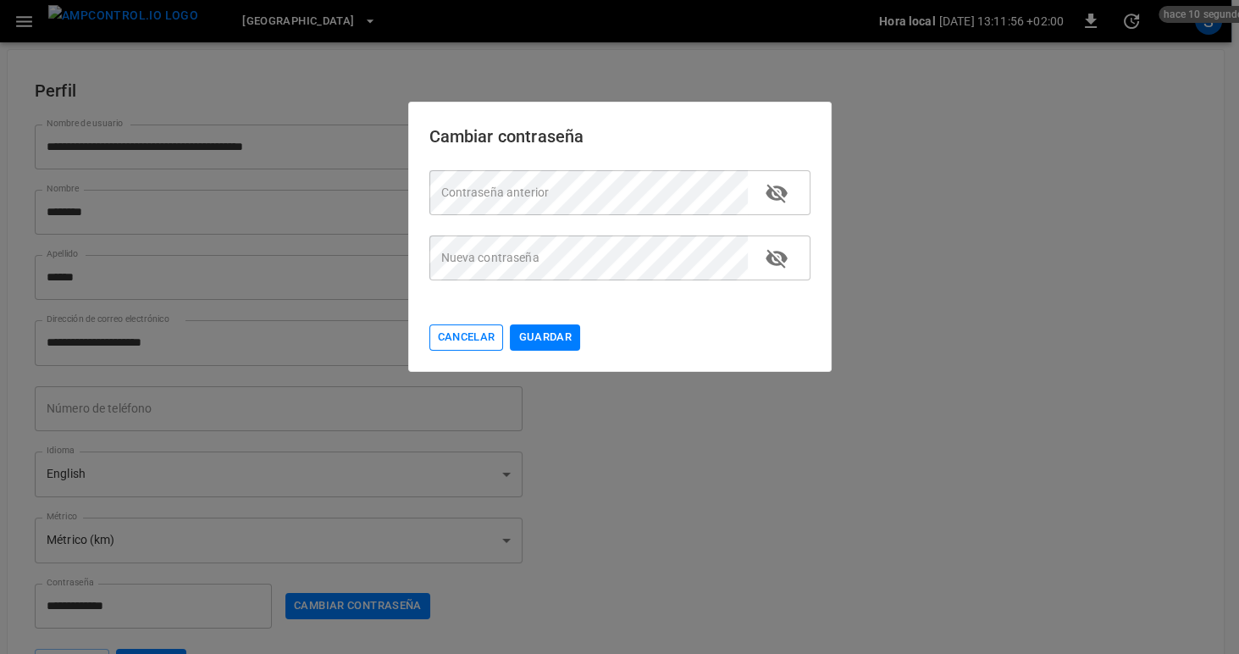
click at [464, 333] on button "Cancelar" at bounding box center [467, 337] width 75 height 26
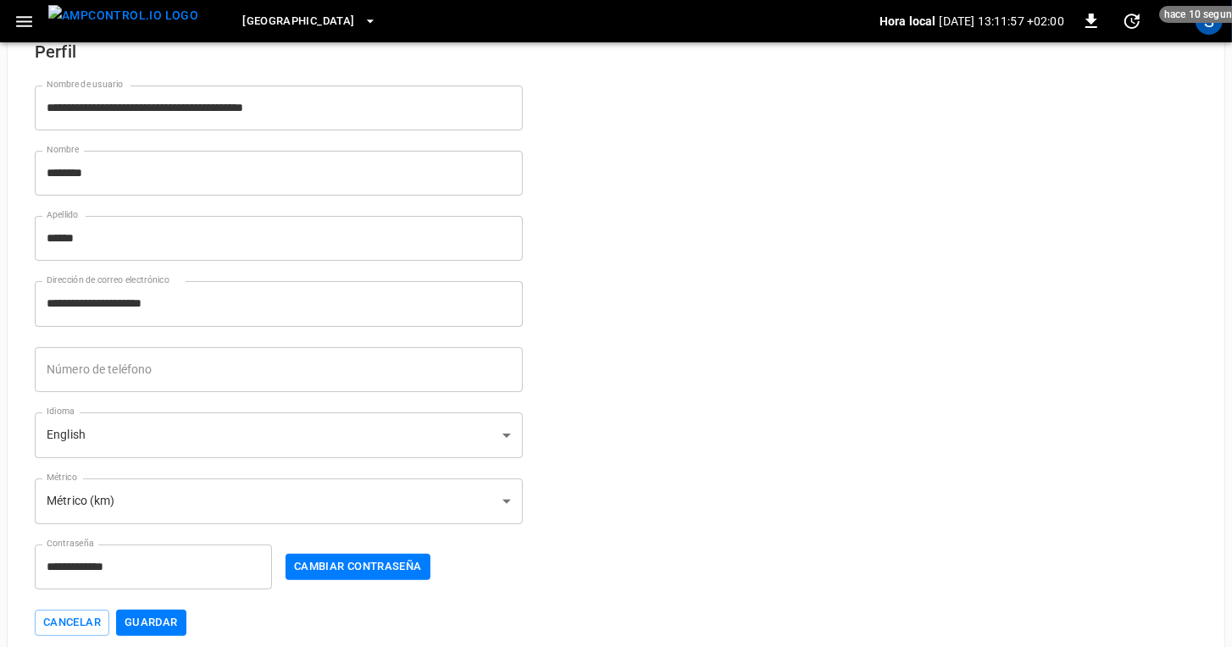
scroll to position [61, 0]
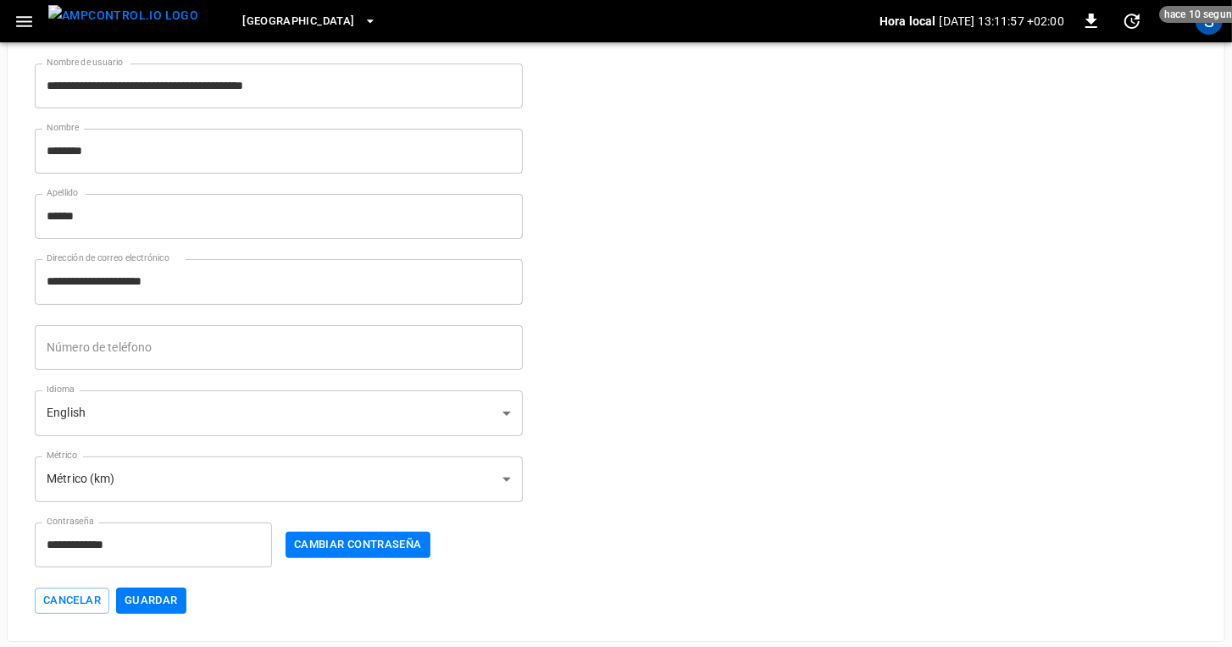
click at [178, 606] on button "Guardar" at bounding box center [151, 601] width 70 height 26
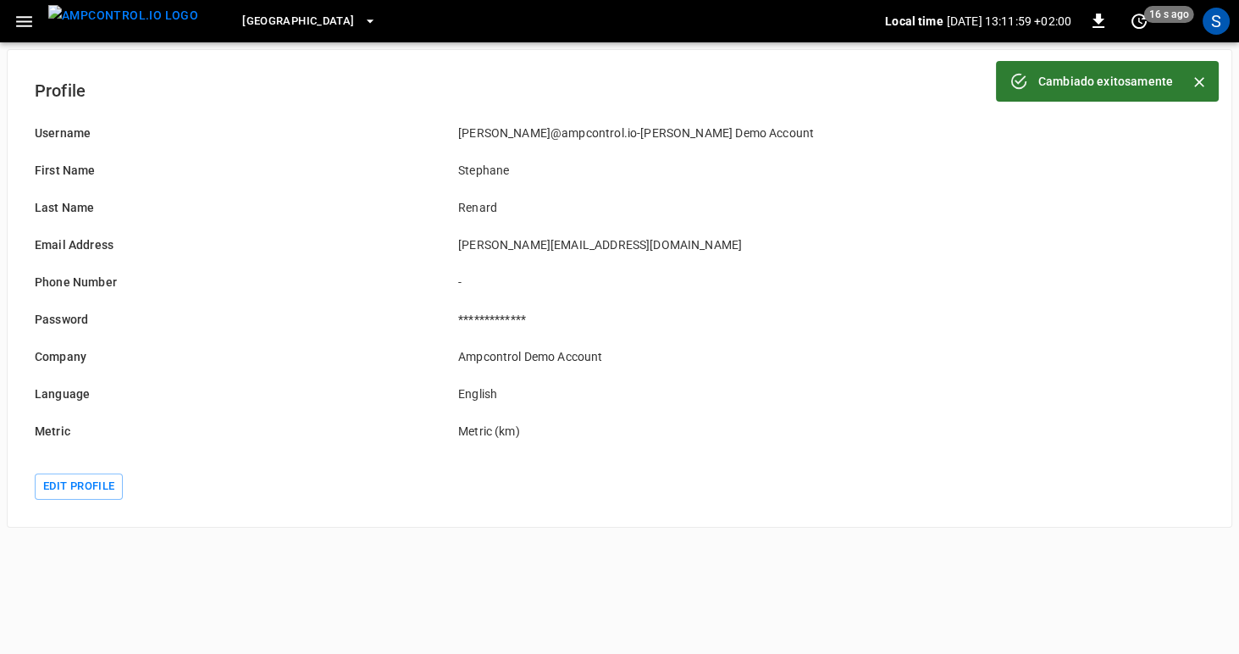
click at [15, 20] on icon "button" at bounding box center [24, 21] width 21 height 21
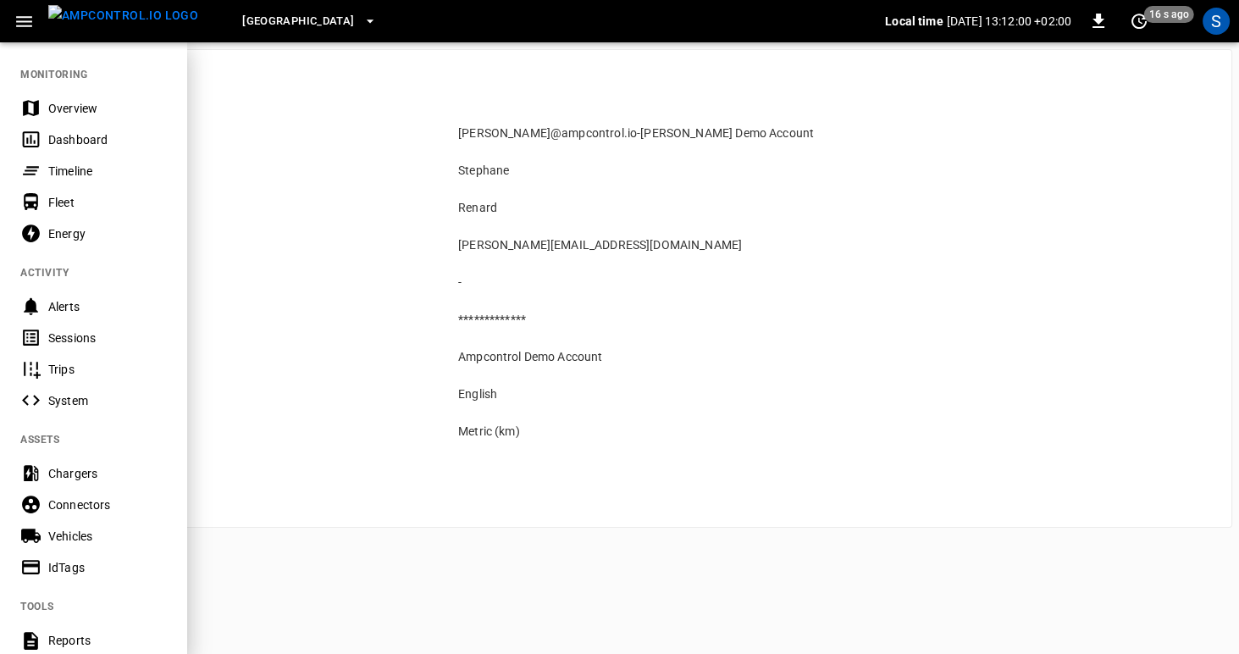
click at [63, 103] on div "Overview" at bounding box center [107, 108] width 118 height 17
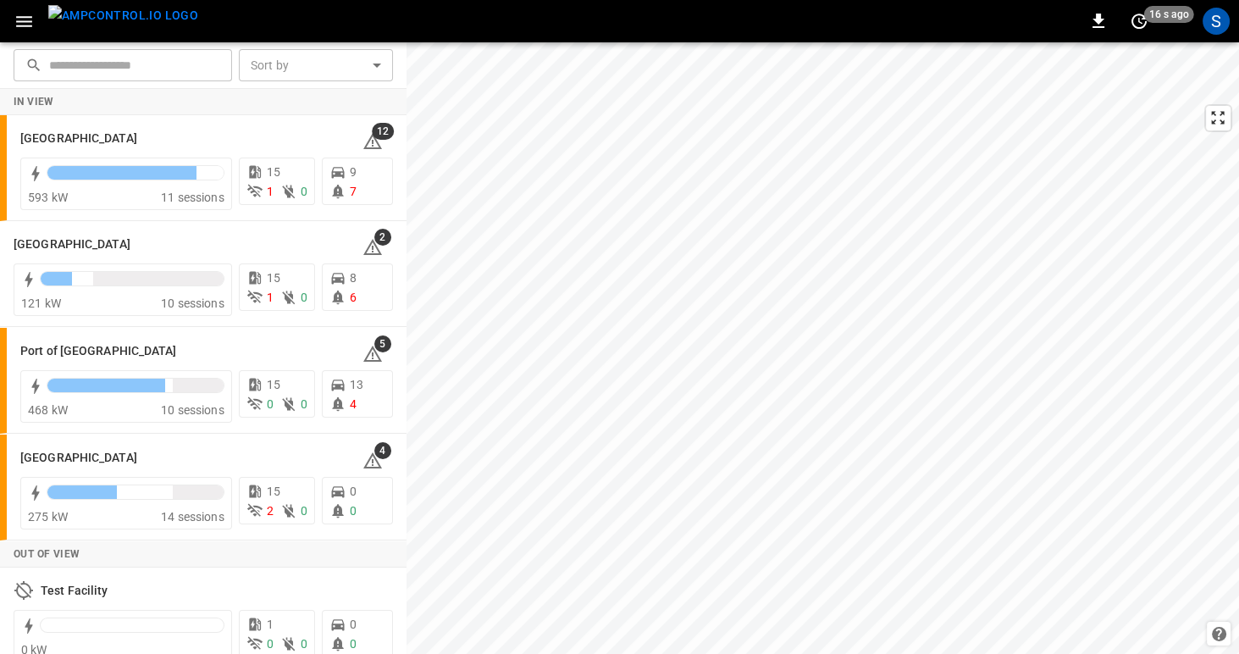
click at [28, 23] on icon "button" at bounding box center [24, 21] width 21 height 21
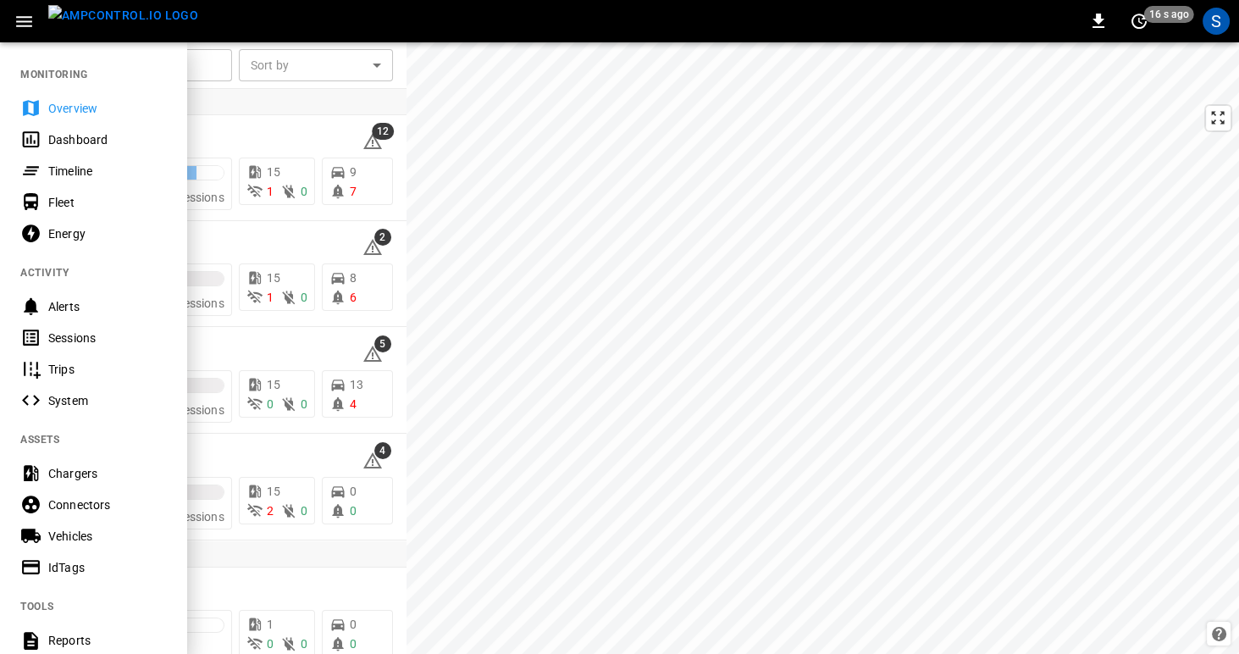
click at [64, 241] on div "Energy" at bounding box center [107, 233] width 118 height 17
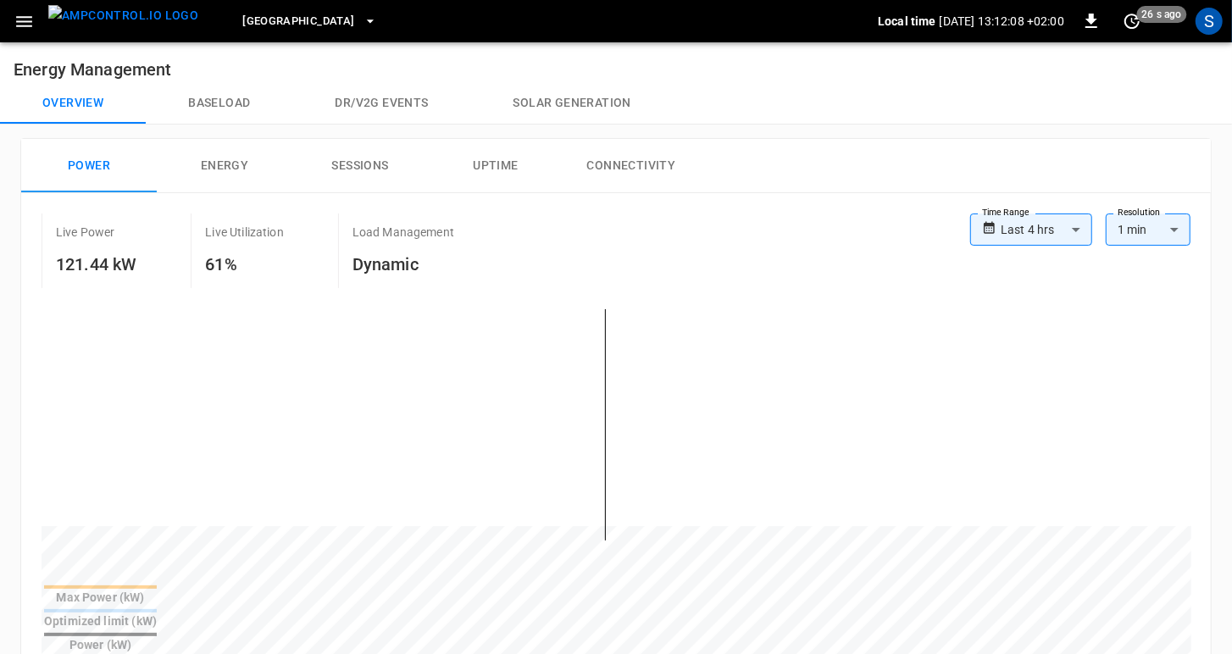
click at [21, 19] on icon "button" at bounding box center [24, 21] width 21 height 21
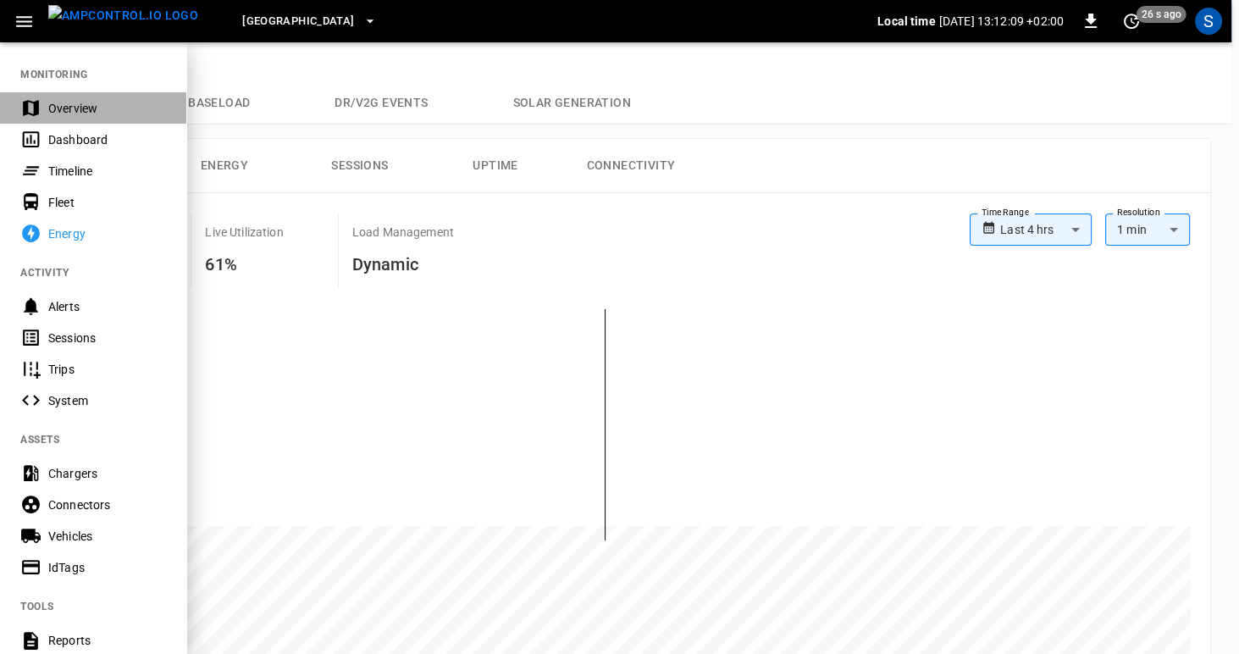
click at [46, 101] on div "Overview" at bounding box center [93, 107] width 186 height 31
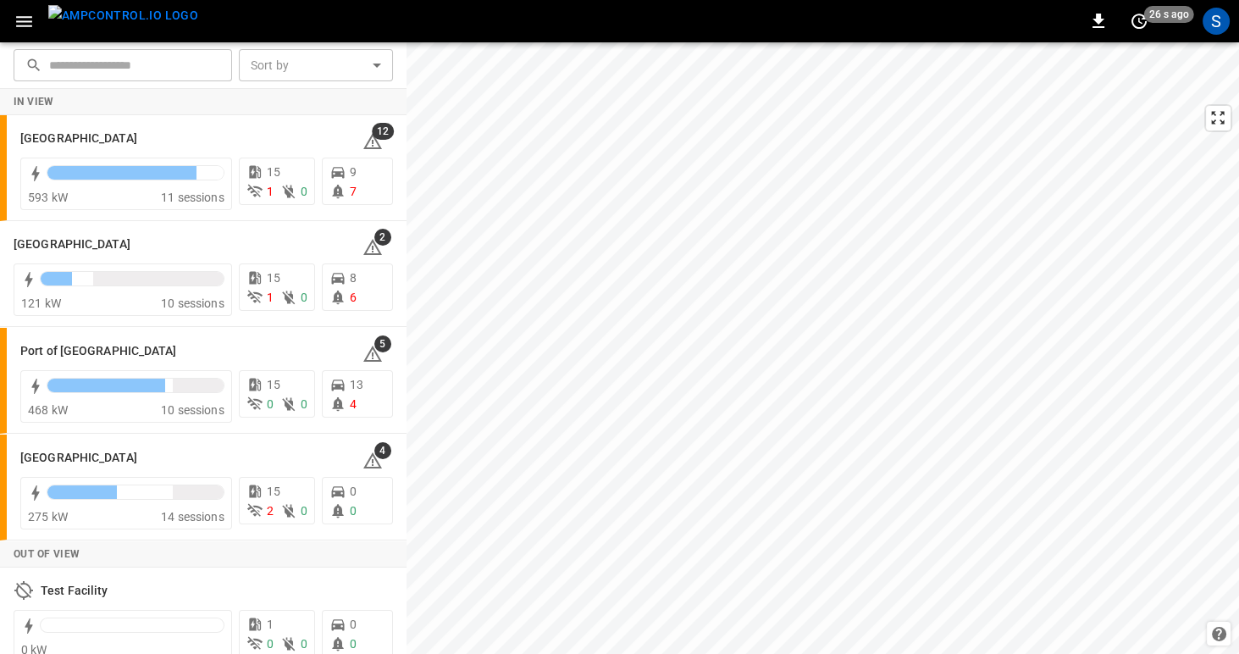
click at [19, 24] on icon "button" at bounding box center [24, 21] width 21 height 21
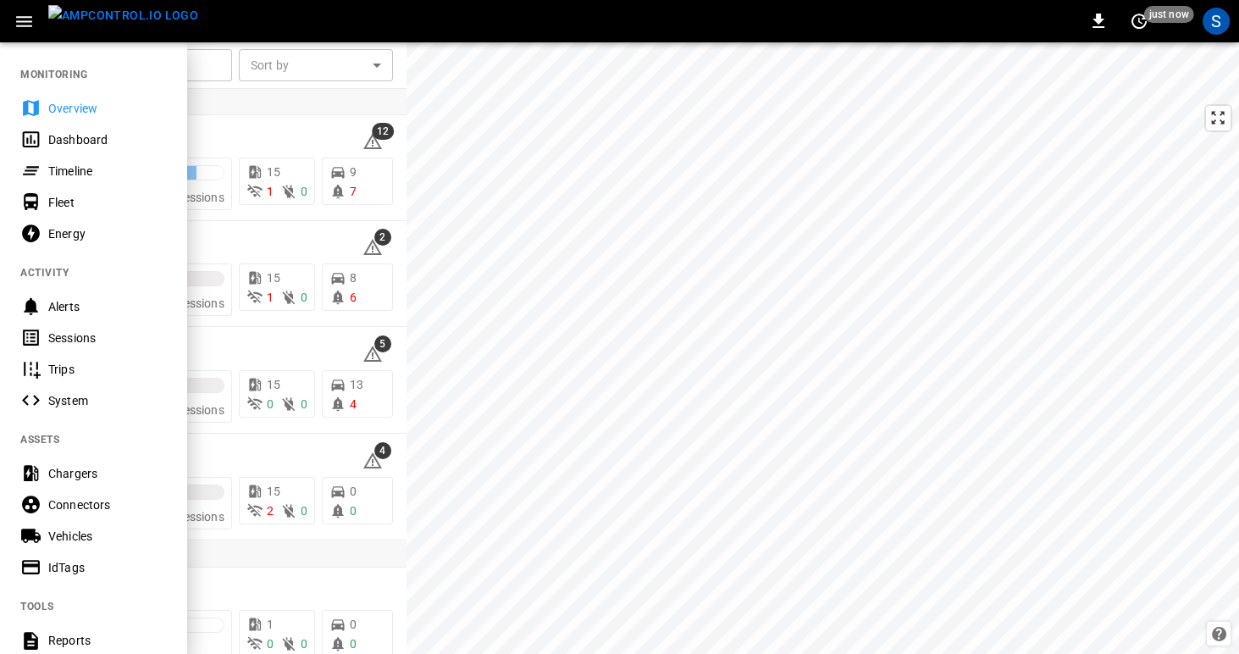
click at [59, 147] on div "Dashboard" at bounding box center [93, 139] width 186 height 31
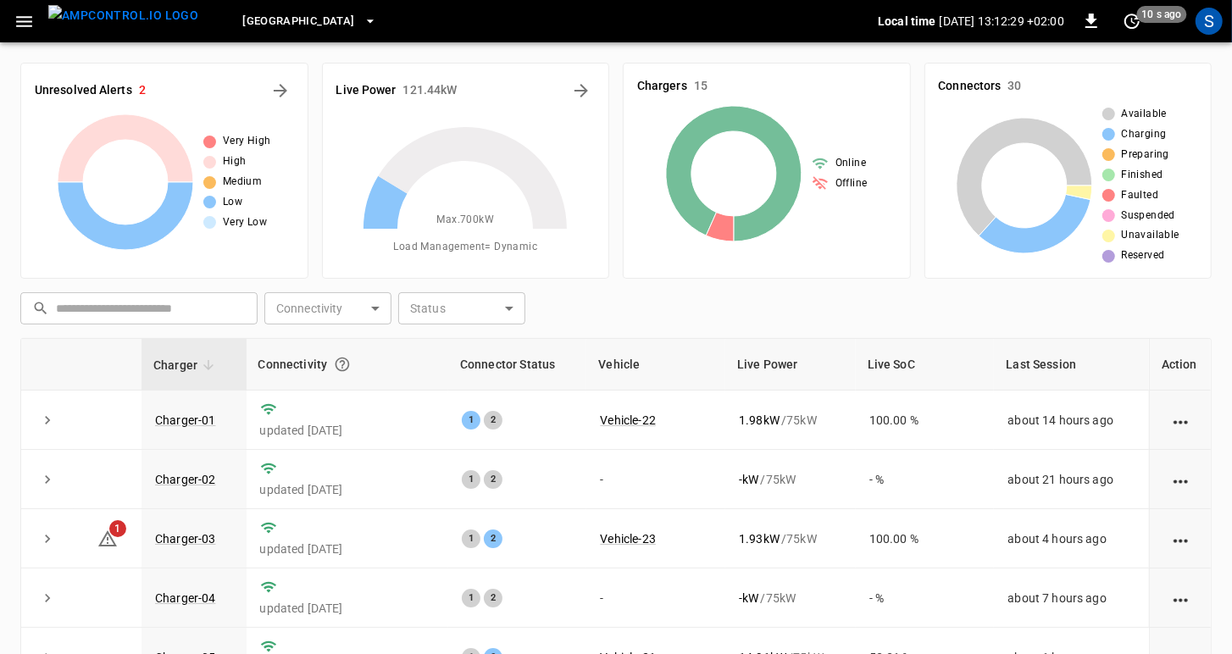
click at [19, 19] on icon "button" at bounding box center [24, 21] width 21 height 21
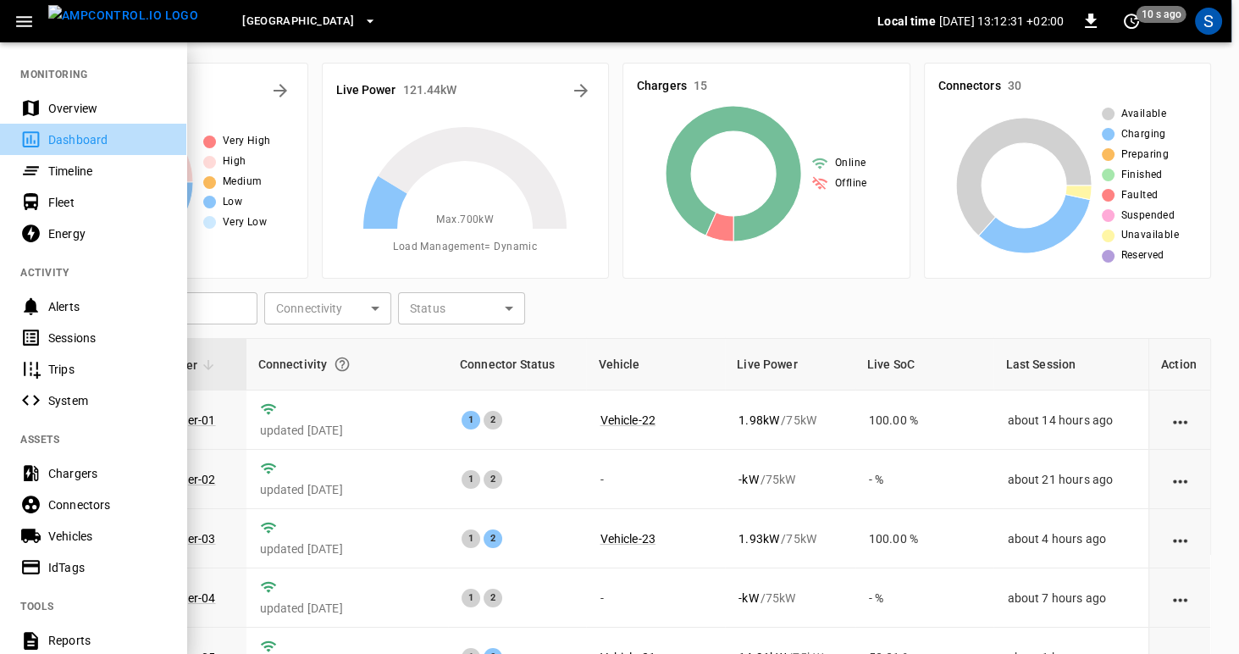
click at [60, 140] on div "Dashboard" at bounding box center [107, 139] width 118 height 17
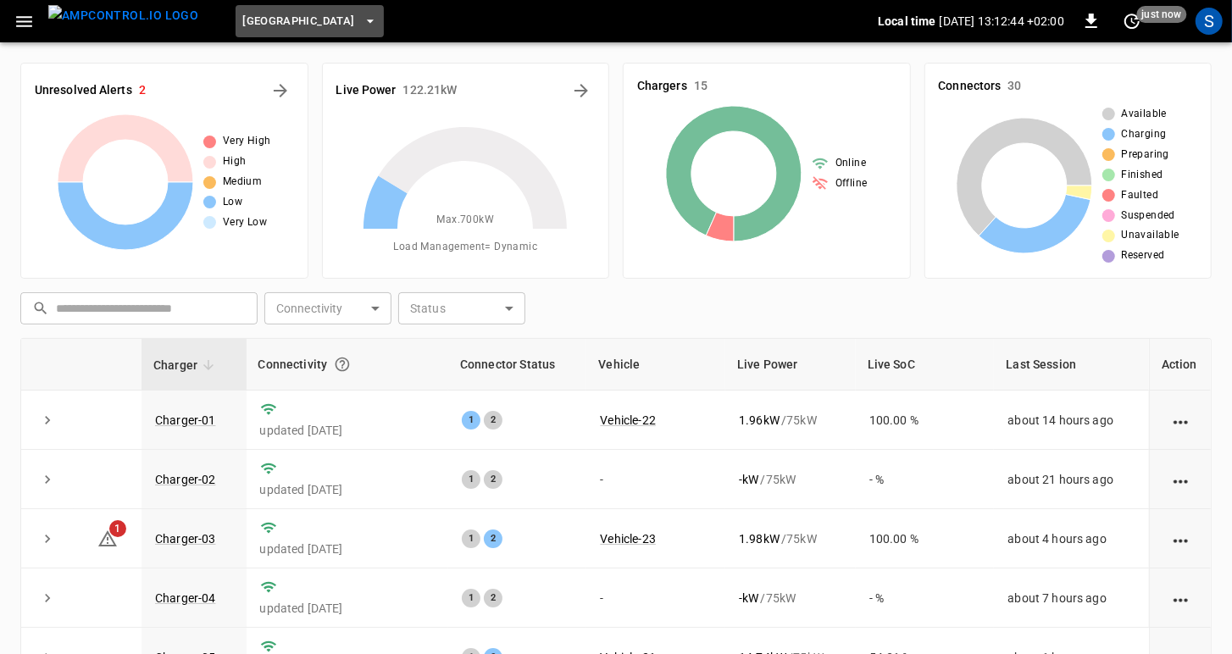
click at [324, 20] on span "[GEOGRAPHIC_DATA]" at bounding box center [298, 21] width 112 height 19
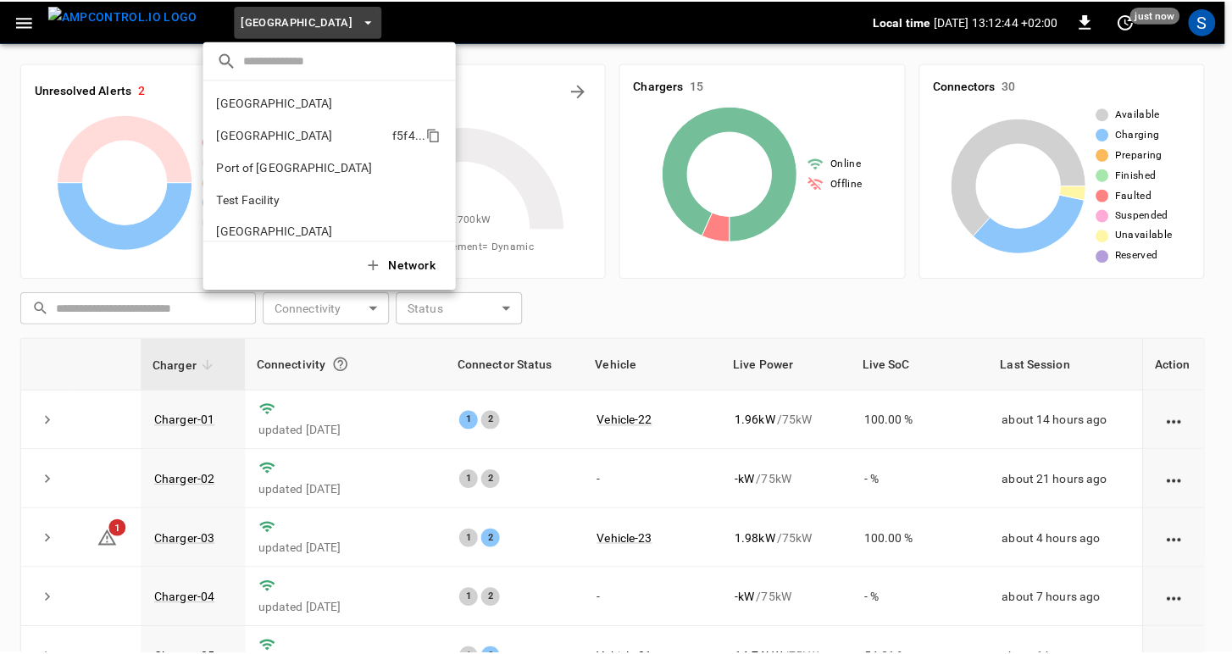
scroll to position [14, 0]
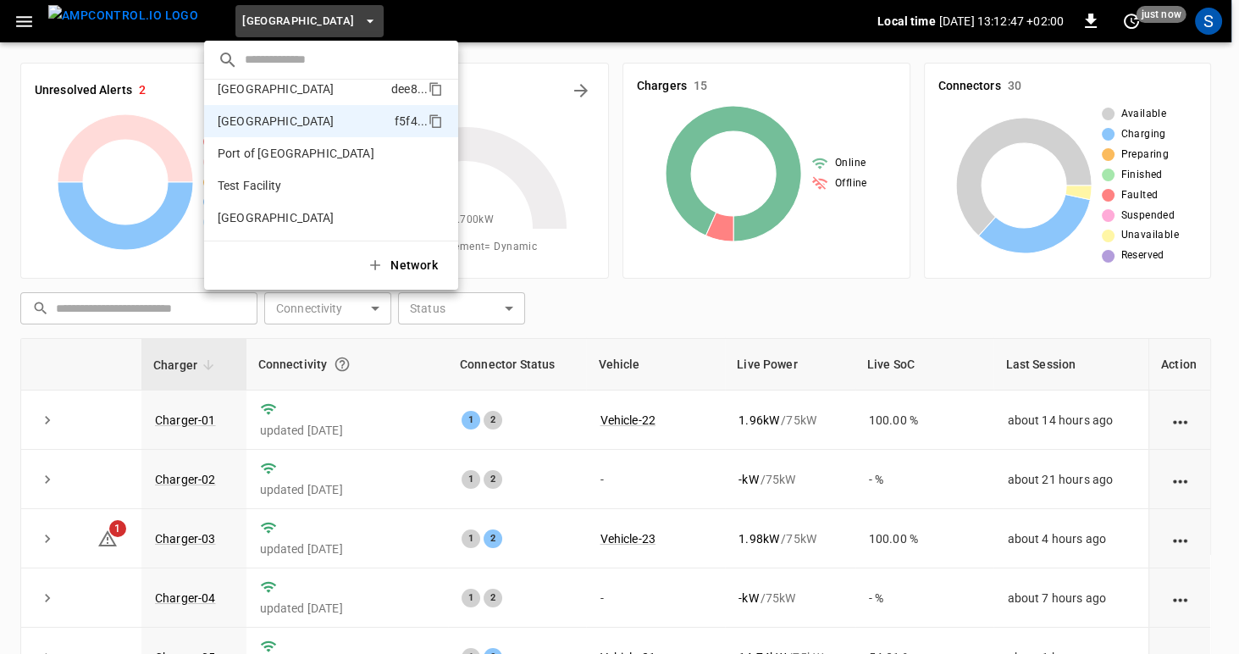
click at [269, 89] on p "[GEOGRAPHIC_DATA]" at bounding box center [276, 88] width 117 height 17
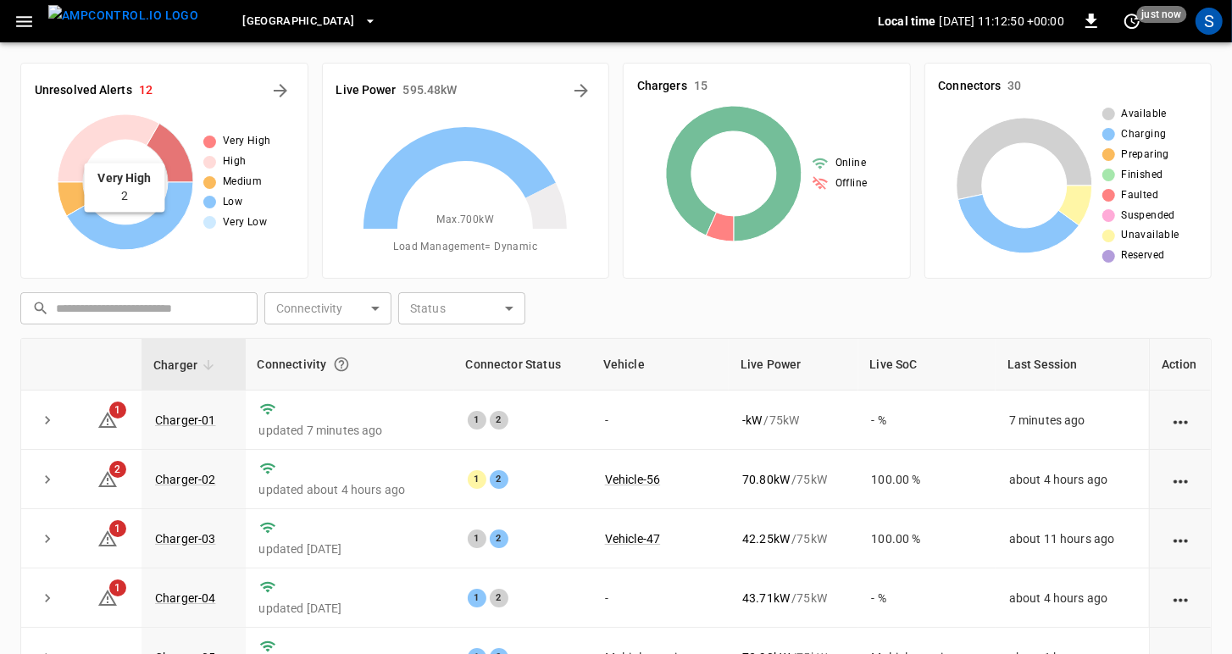
click at [174, 148] on icon at bounding box center [170, 153] width 47 height 58
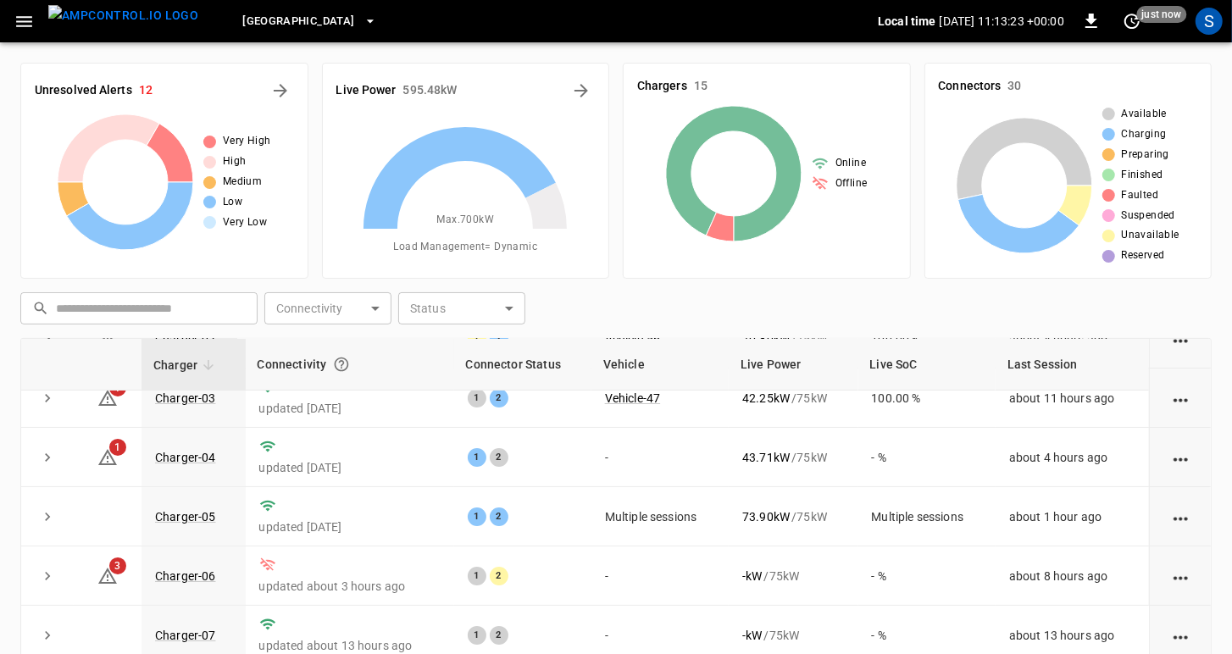
scroll to position [0, 0]
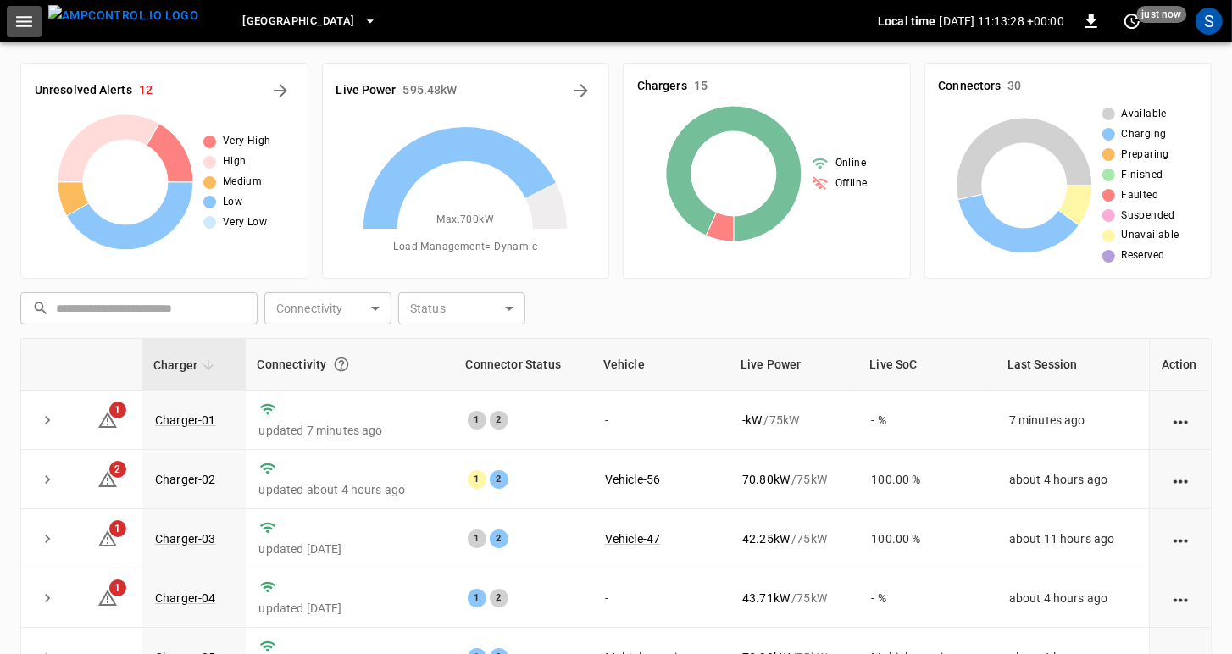
click at [20, 21] on icon "button" at bounding box center [24, 21] width 16 height 11
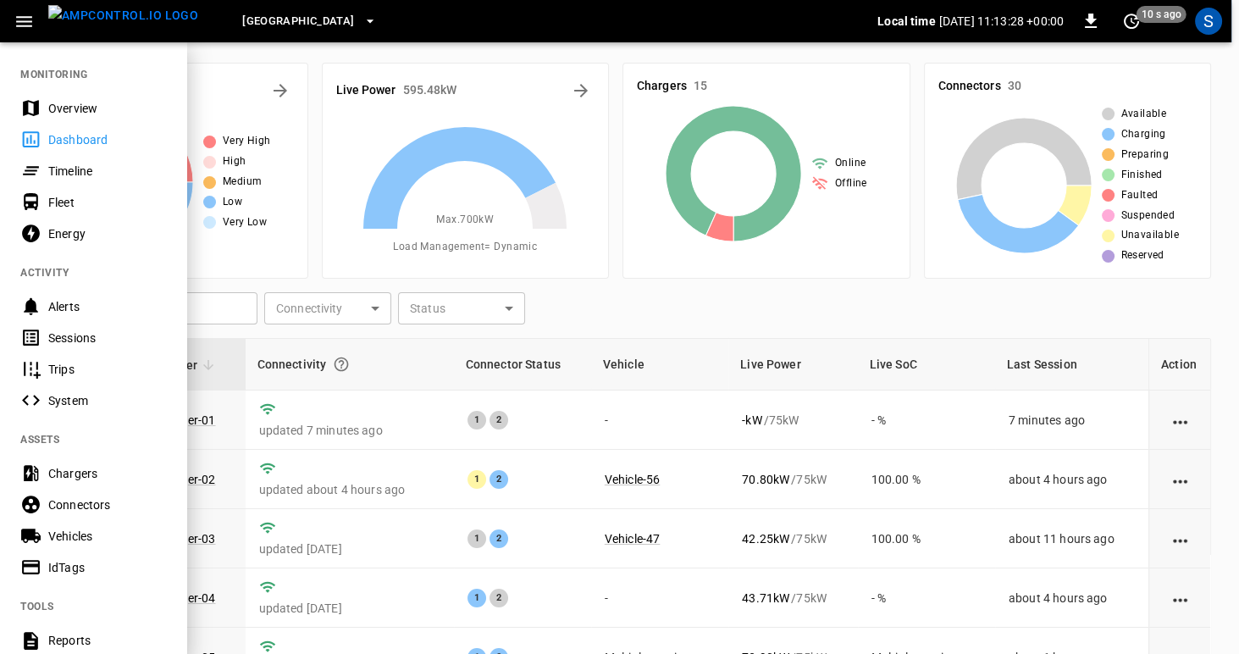
click at [20, 21] on icon "button" at bounding box center [24, 21] width 16 height 11
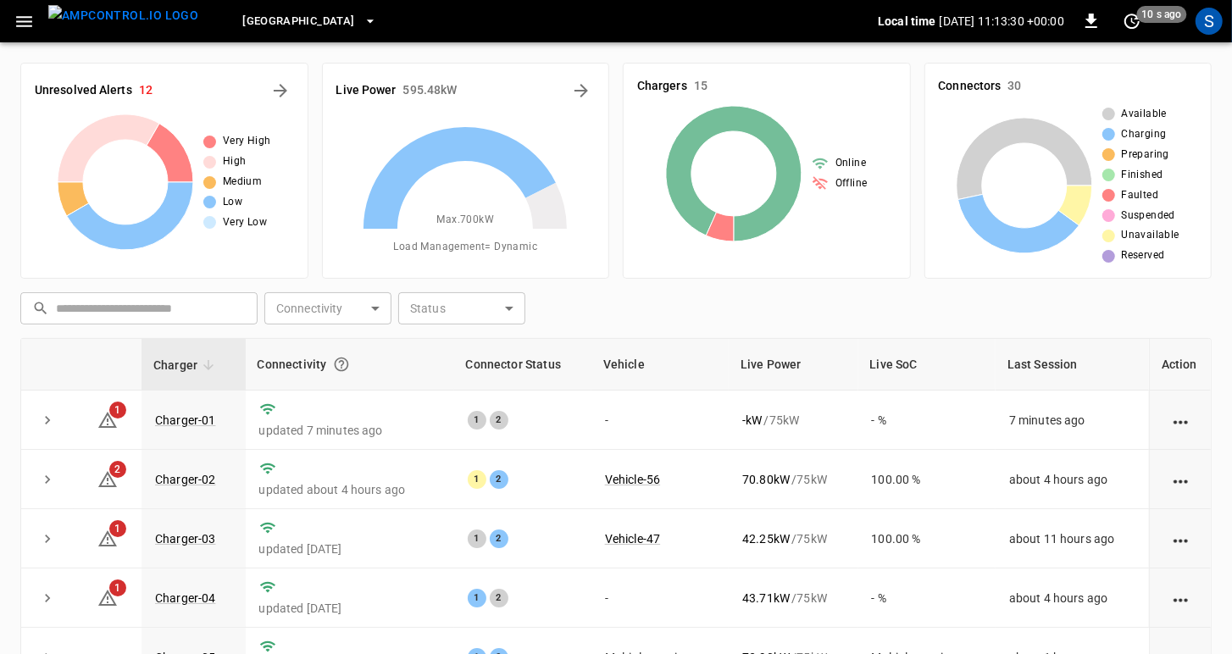
click at [20, 21] on icon "button" at bounding box center [24, 21] width 16 height 11
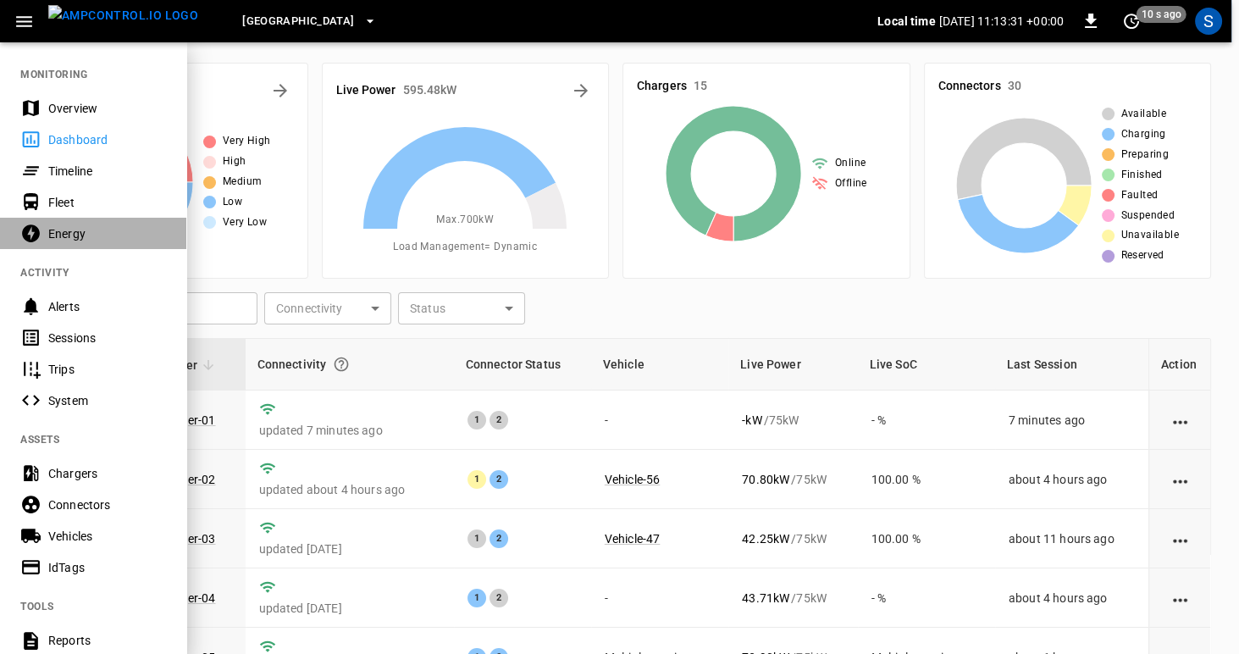
click at [58, 237] on div "Energy" at bounding box center [107, 233] width 118 height 17
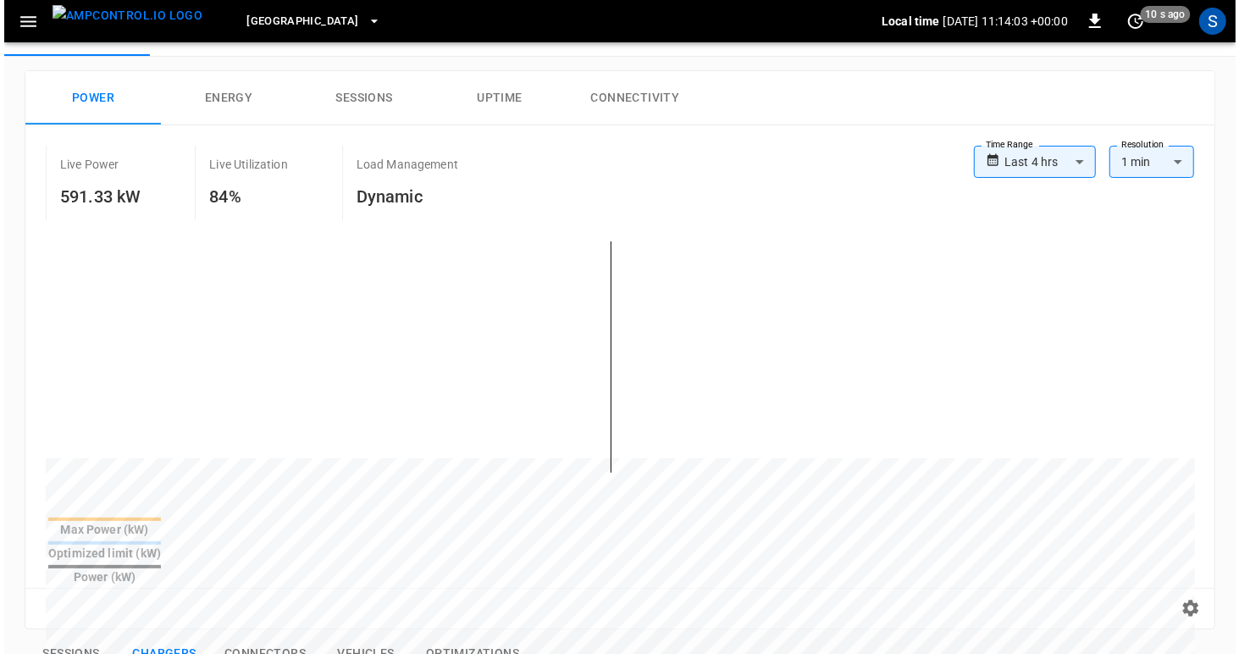
scroll to position [68, 0]
click at [19, 21] on icon "button" at bounding box center [24, 21] width 16 height 11
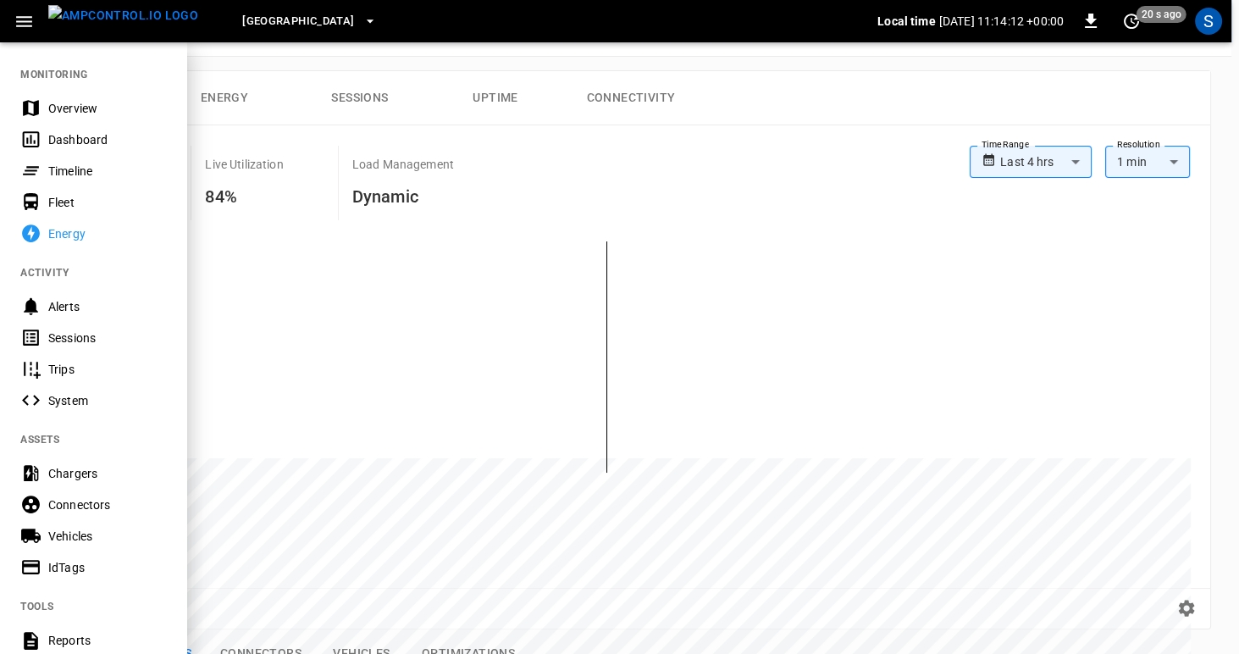
click at [69, 173] on div "Timeline" at bounding box center [107, 171] width 118 height 17
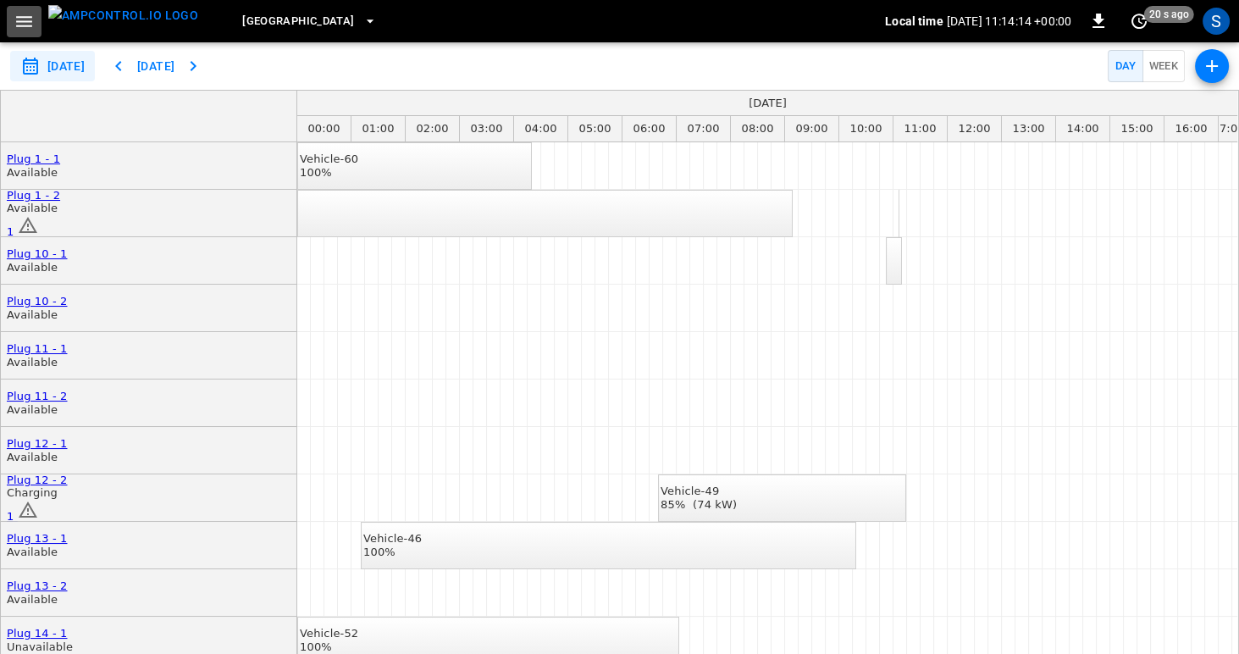
click at [19, 17] on icon "button" at bounding box center [24, 21] width 21 height 21
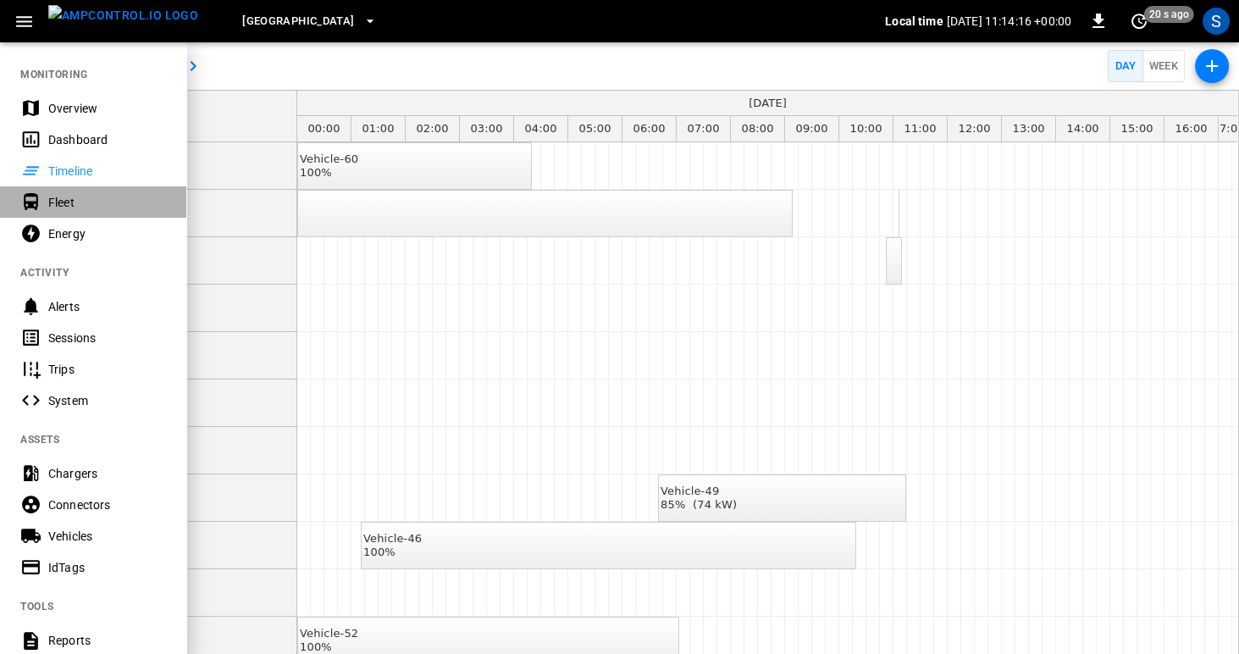
click at [55, 202] on div "Fleet" at bounding box center [107, 202] width 118 height 17
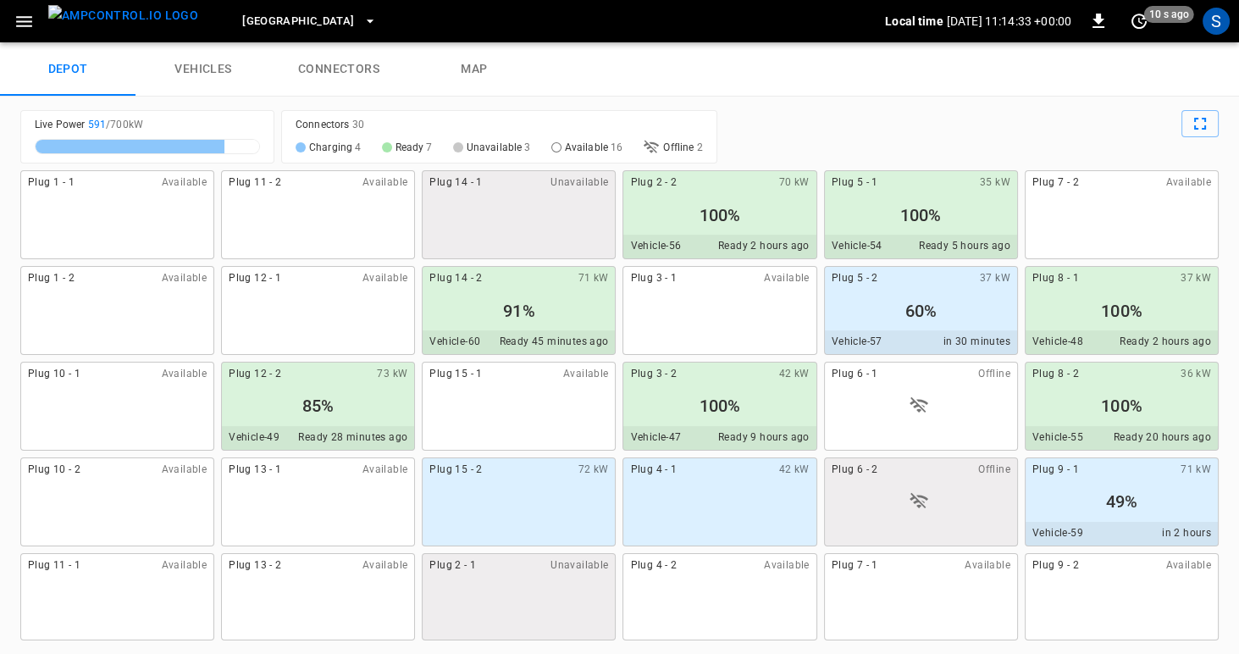
click at [29, 19] on icon "button" at bounding box center [24, 21] width 21 height 21
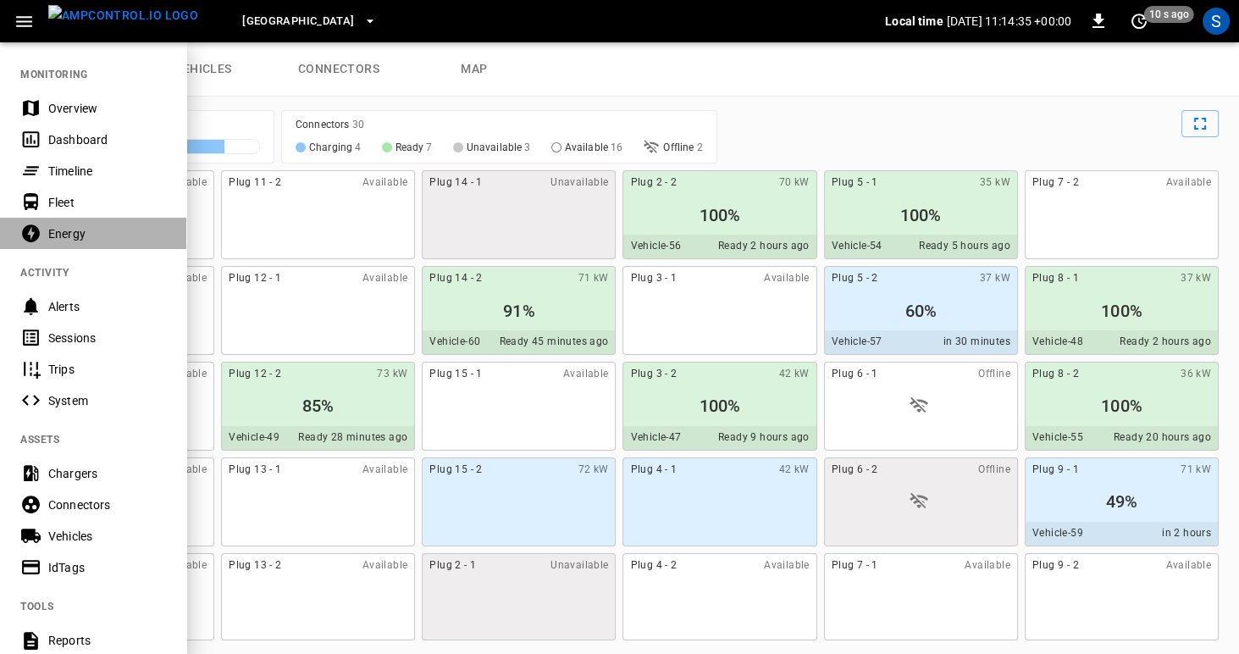
click at [63, 234] on div "Energy" at bounding box center [107, 233] width 118 height 17
